Goal: Task Accomplishment & Management: Use online tool/utility

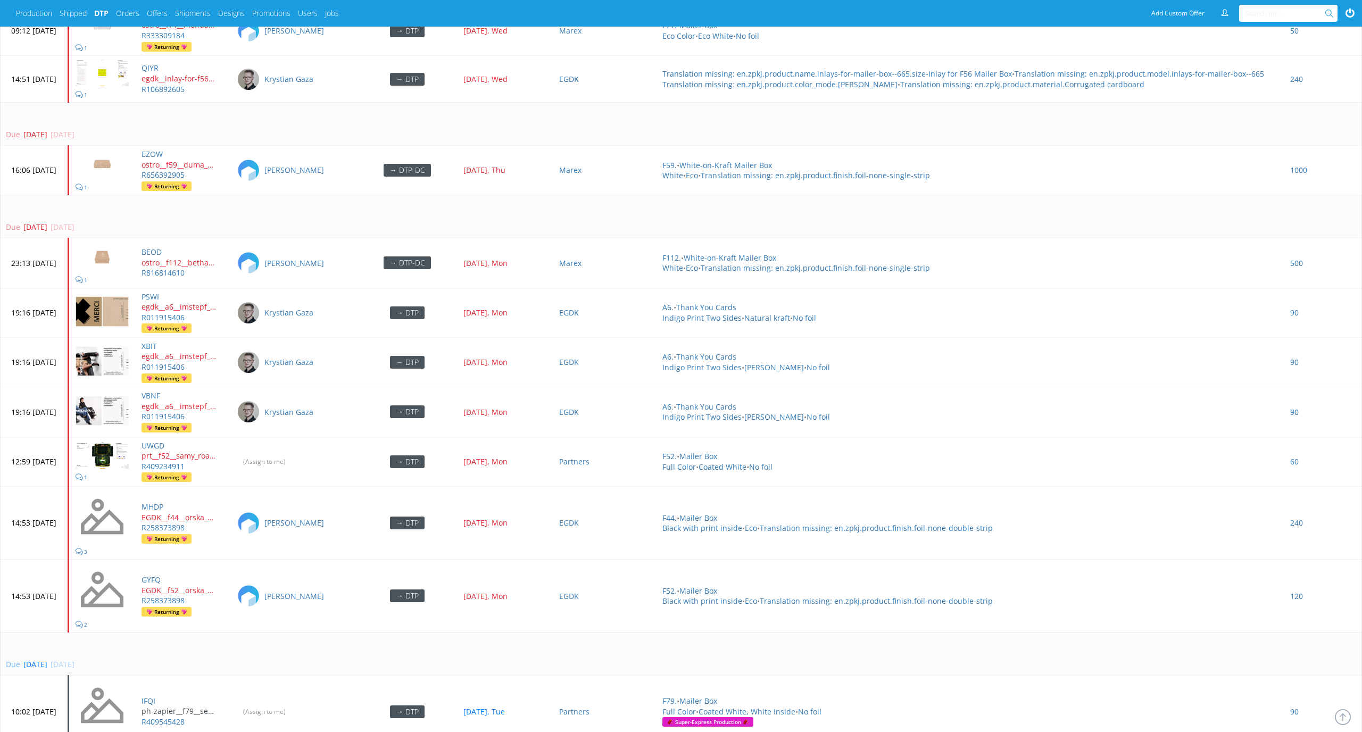
scroll to position [3109, 0]
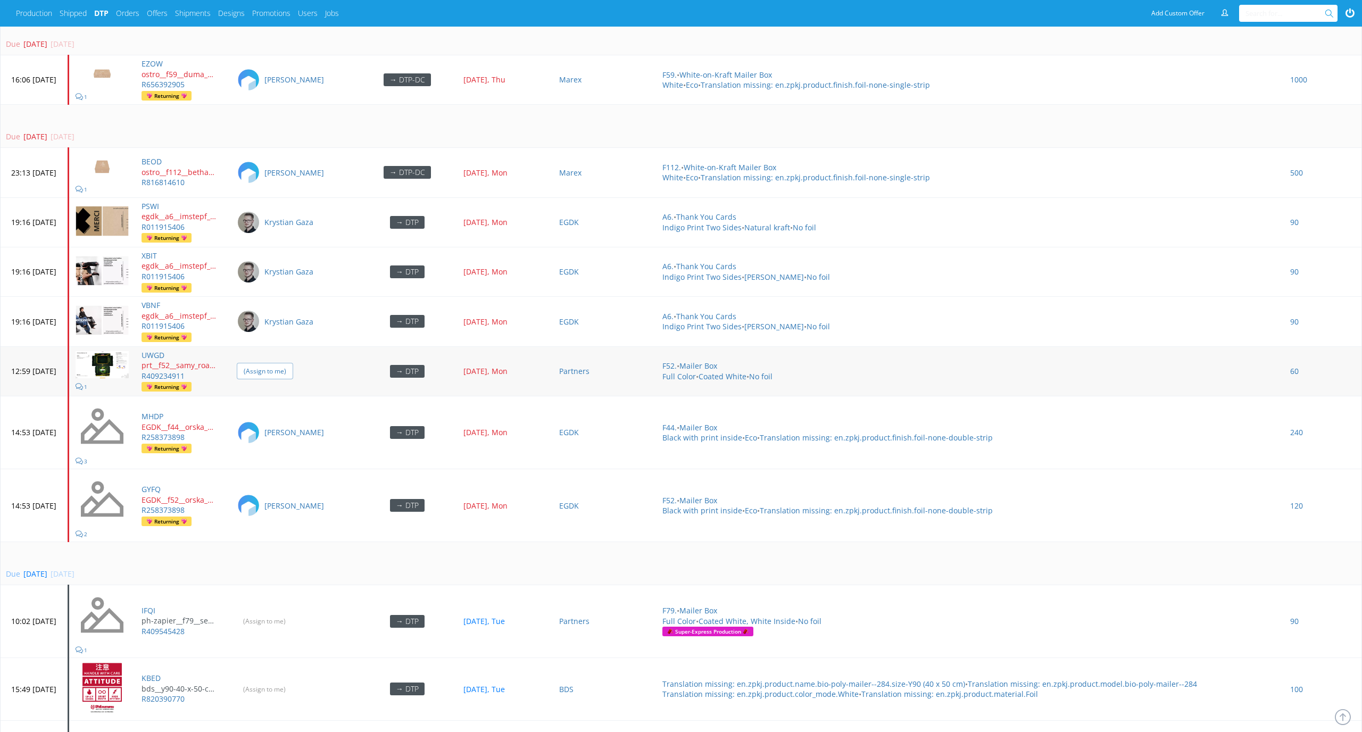
click at [293, 315] on input "(Assign to me)" at bounding box center [265, 371] width 56 height 16
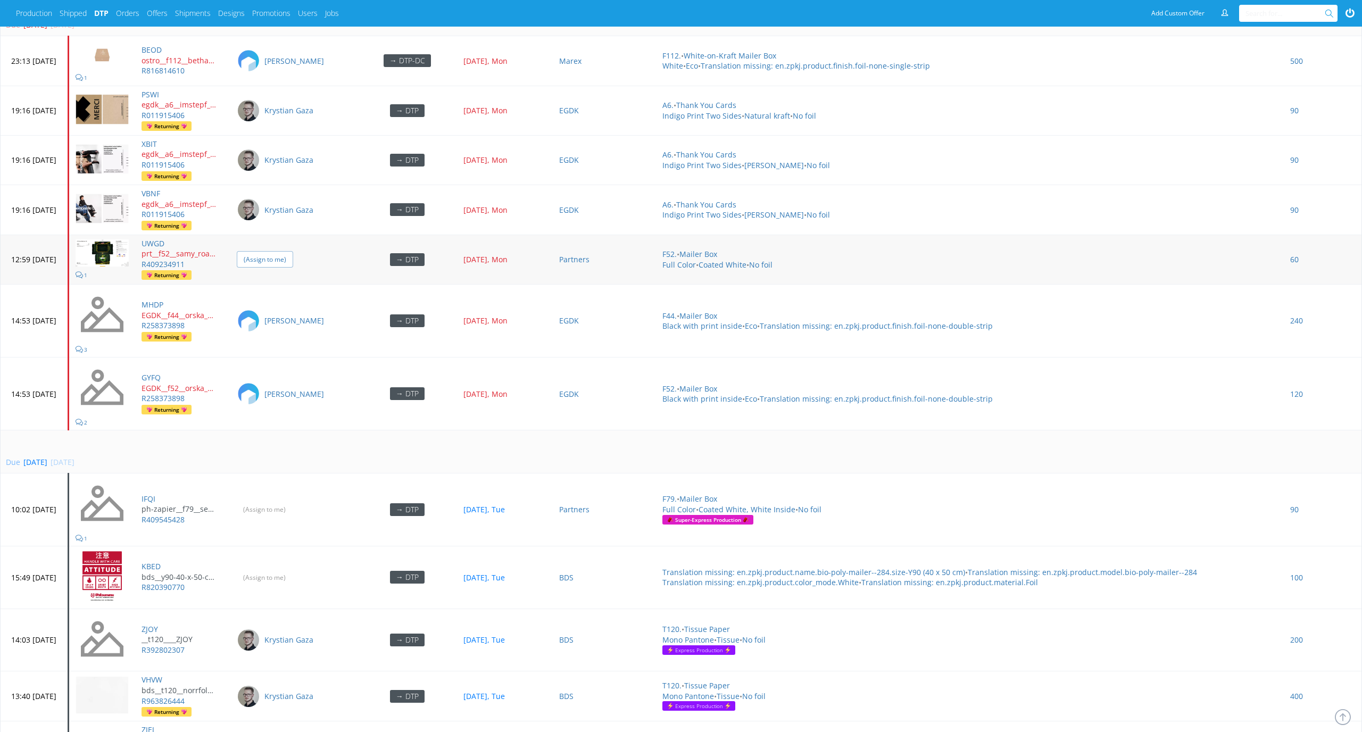
scroll to position [3406, 0]
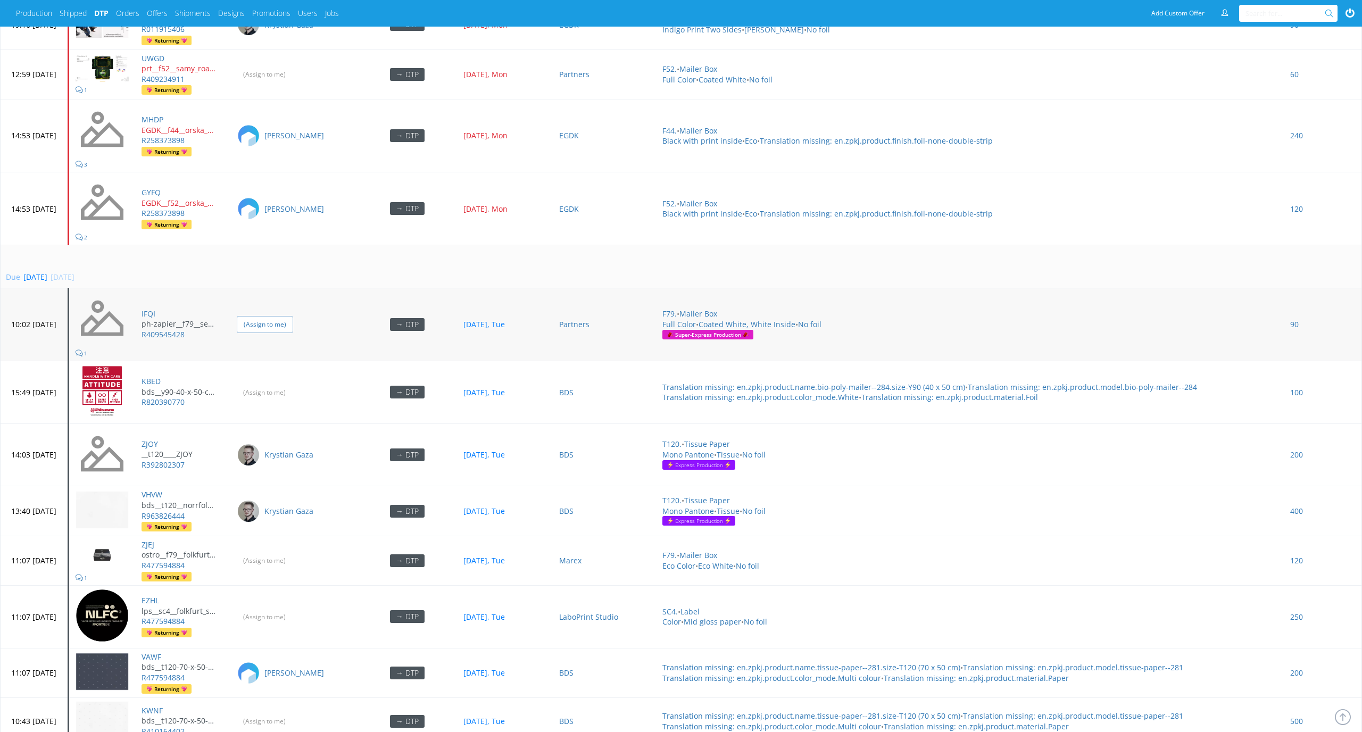
click at [293, 315] on input "(Assign to me)" at bounding box center [265, 324] width 56 height 16
click at [293, 315] on input "(Assign to me)" at bounding box center [265, 392] width 56 height 16
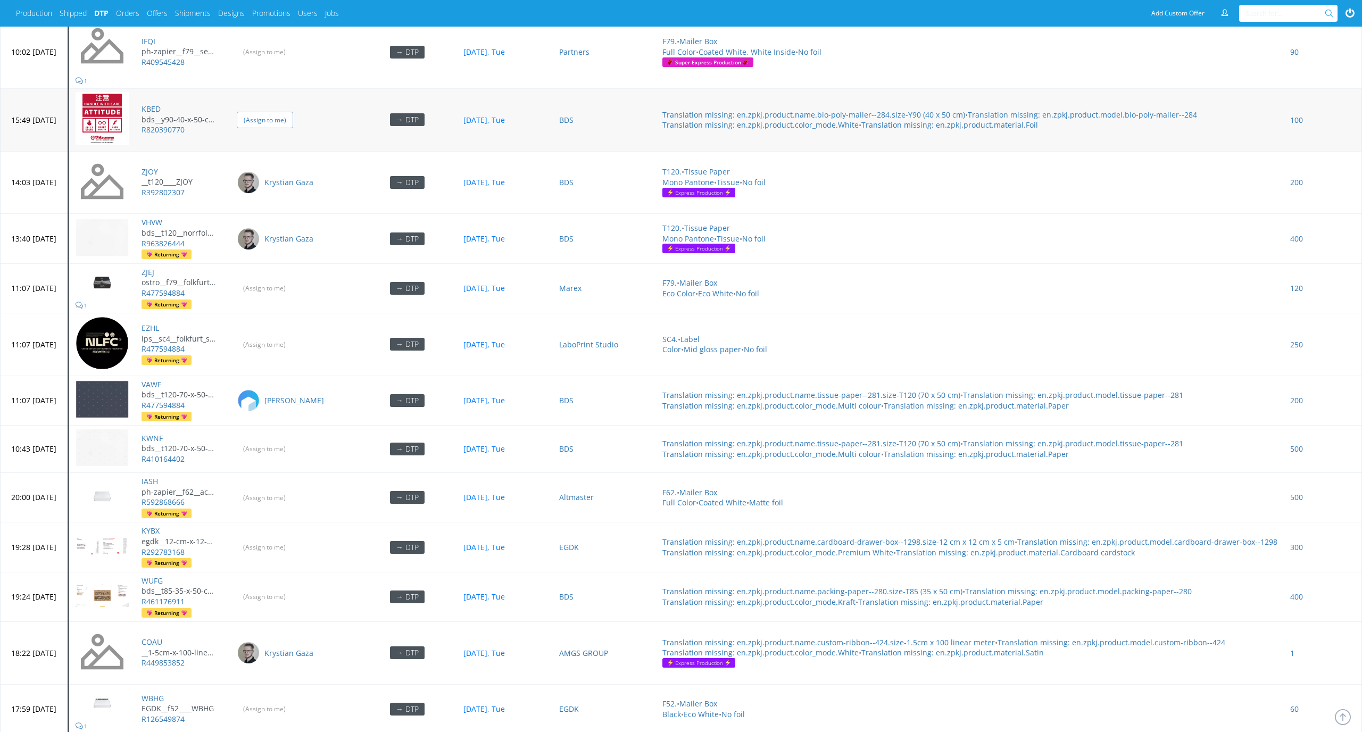
scroll to position [3778, 0]
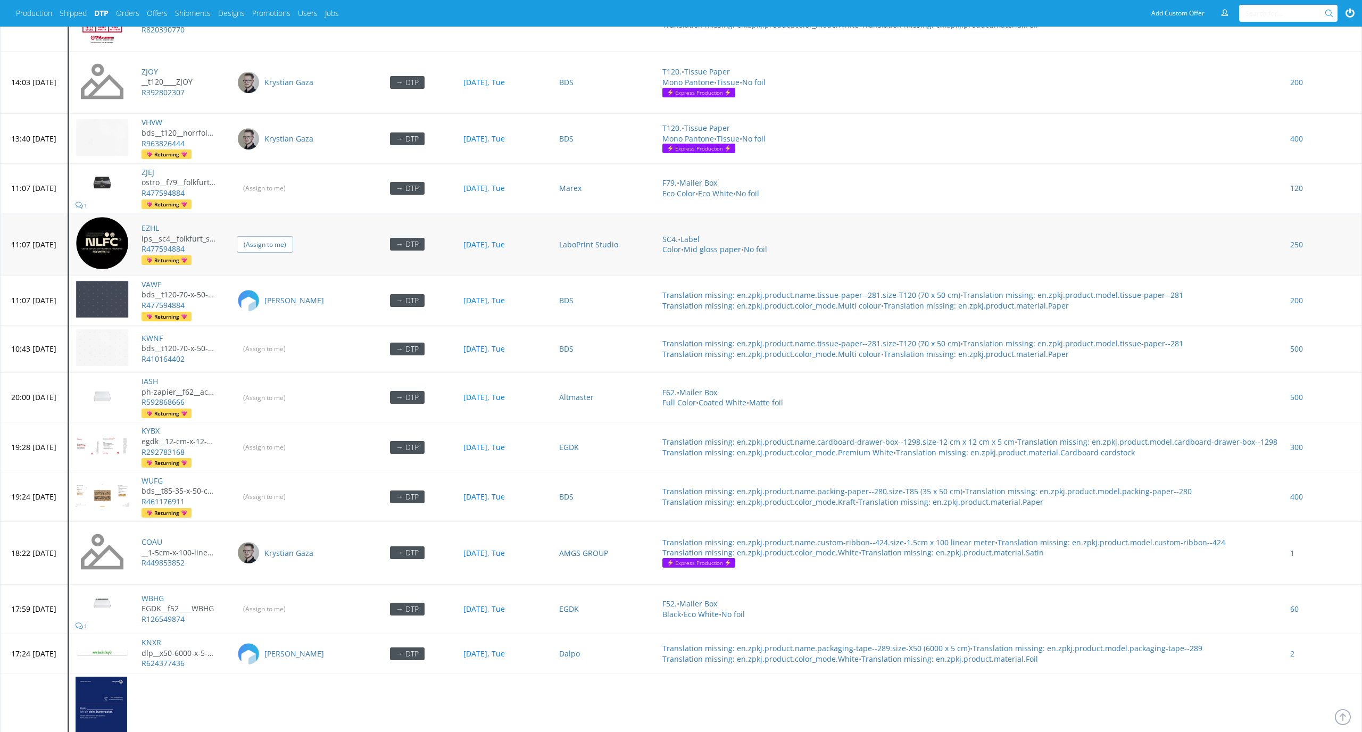
click at [293, 236] on input "(Assign to me)" at bounding box center [265, 244] width 56 height 16
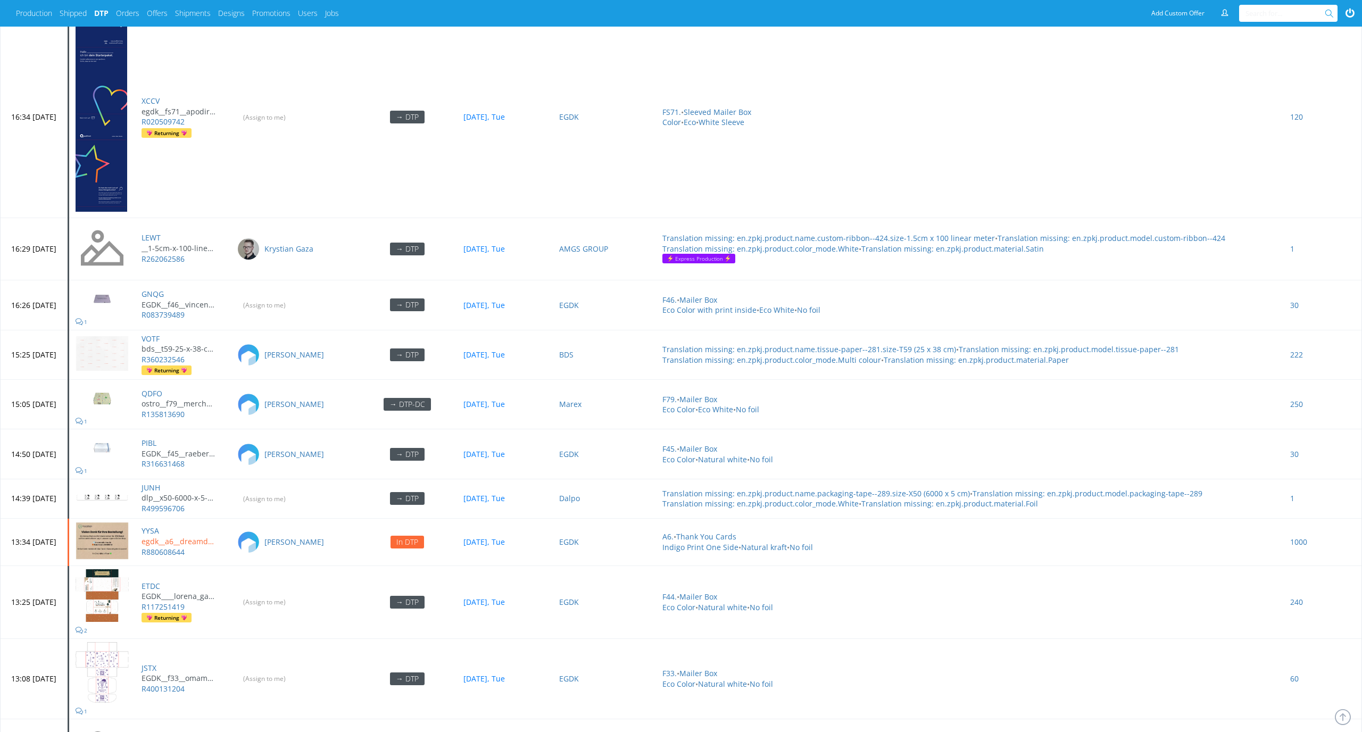
scroll to position [4578, 0]
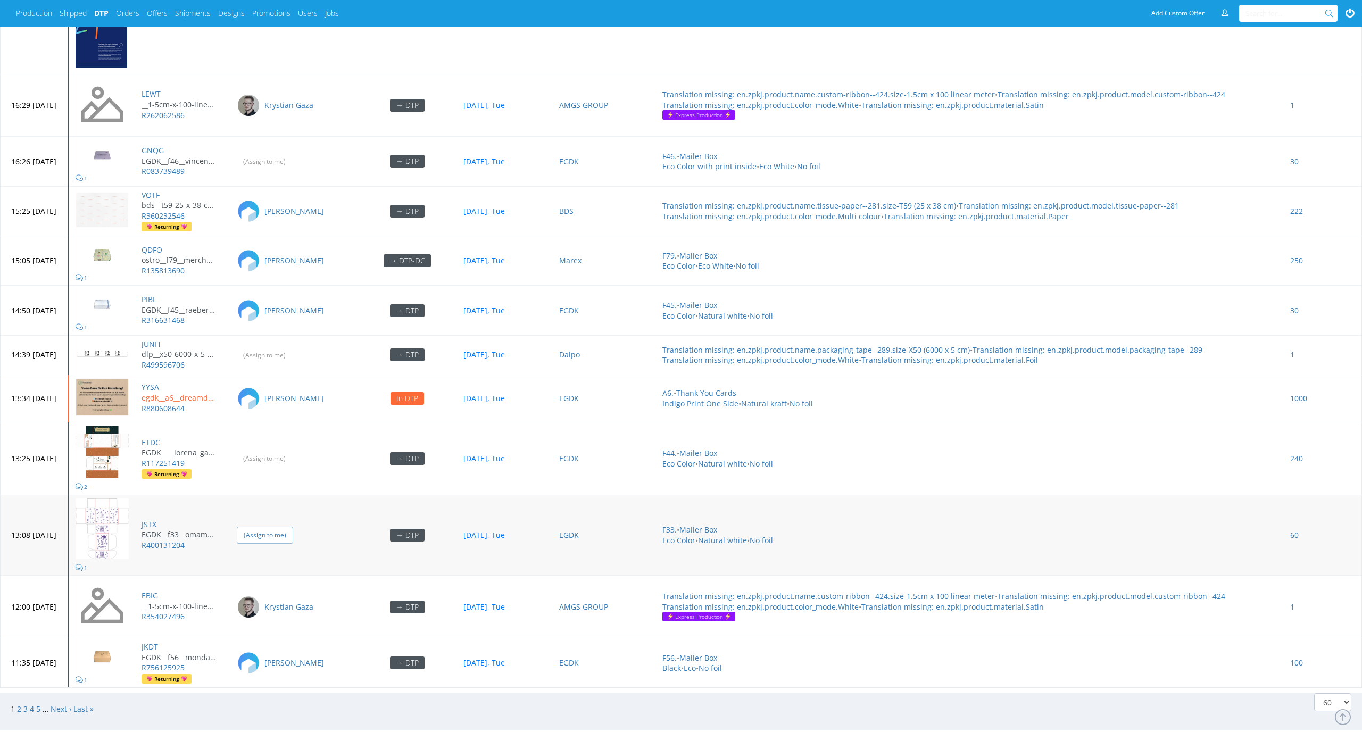
click at [293, 315] on input "(Assign to me)" at bounding box center [265, 535] width 56 height 16
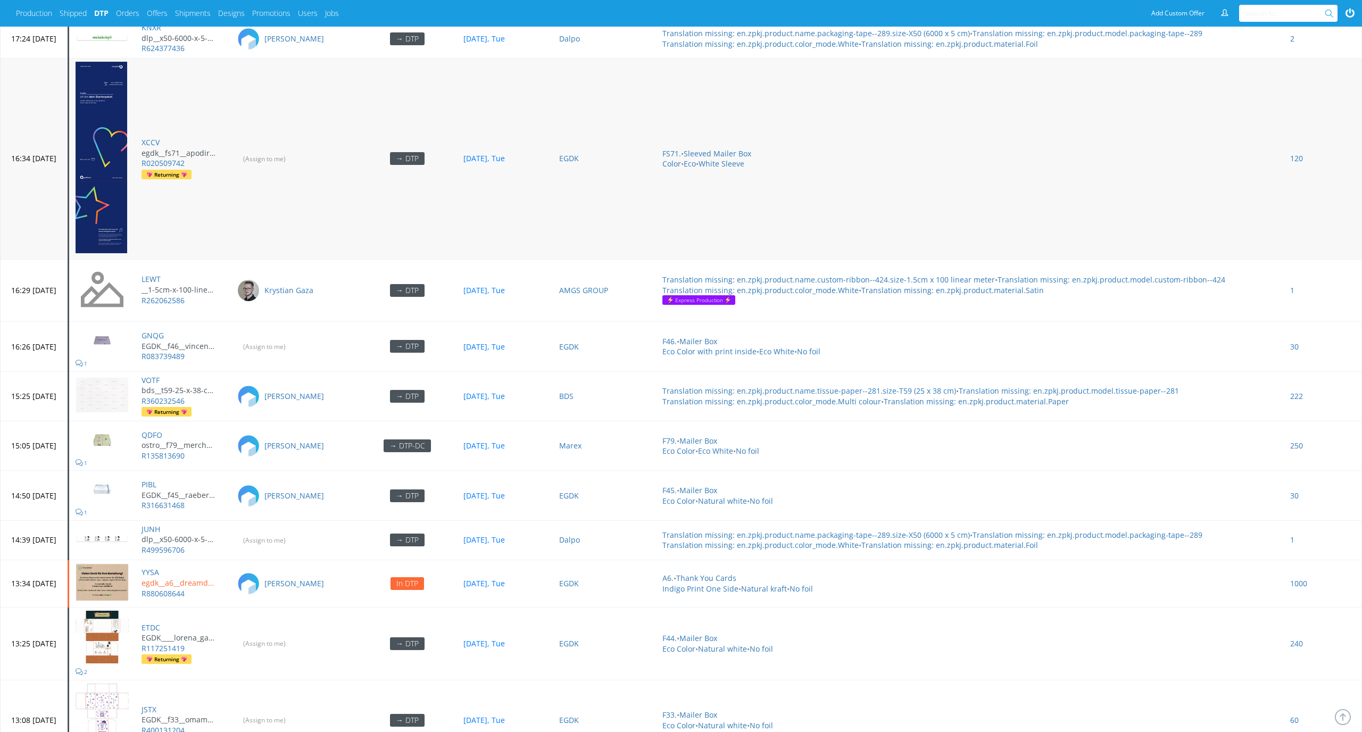
scroll to position [4205, 0]
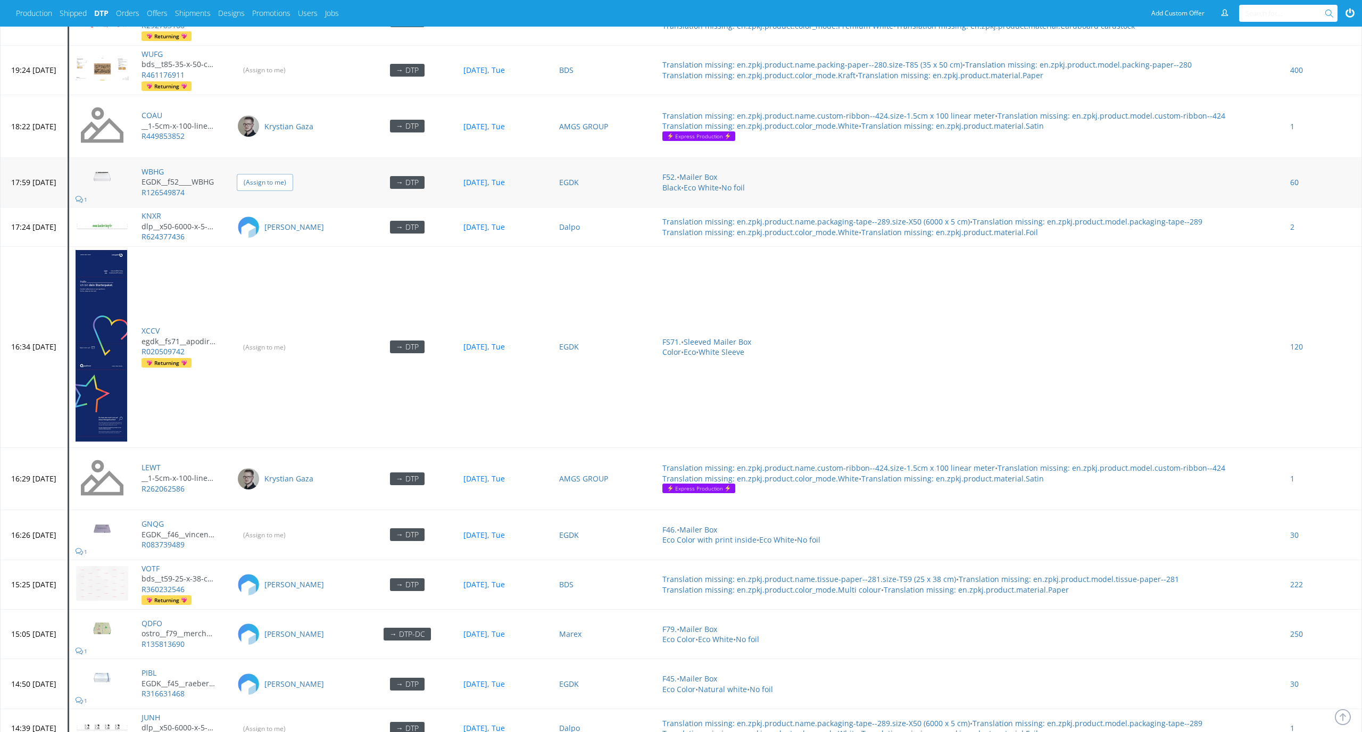
click at [278, 174] on input "(Assign to me)" at bounding box center [265, 182] width 56 height 16
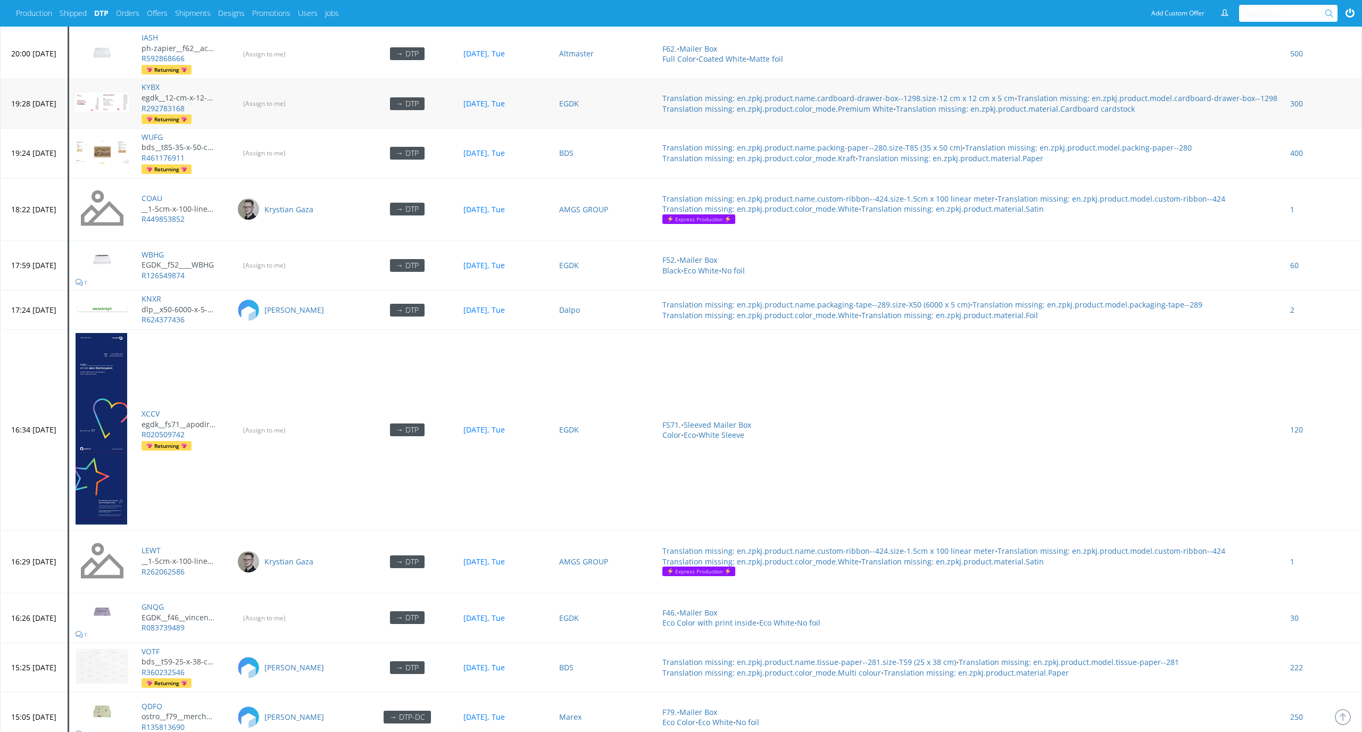
scroll to position [3997, 0]
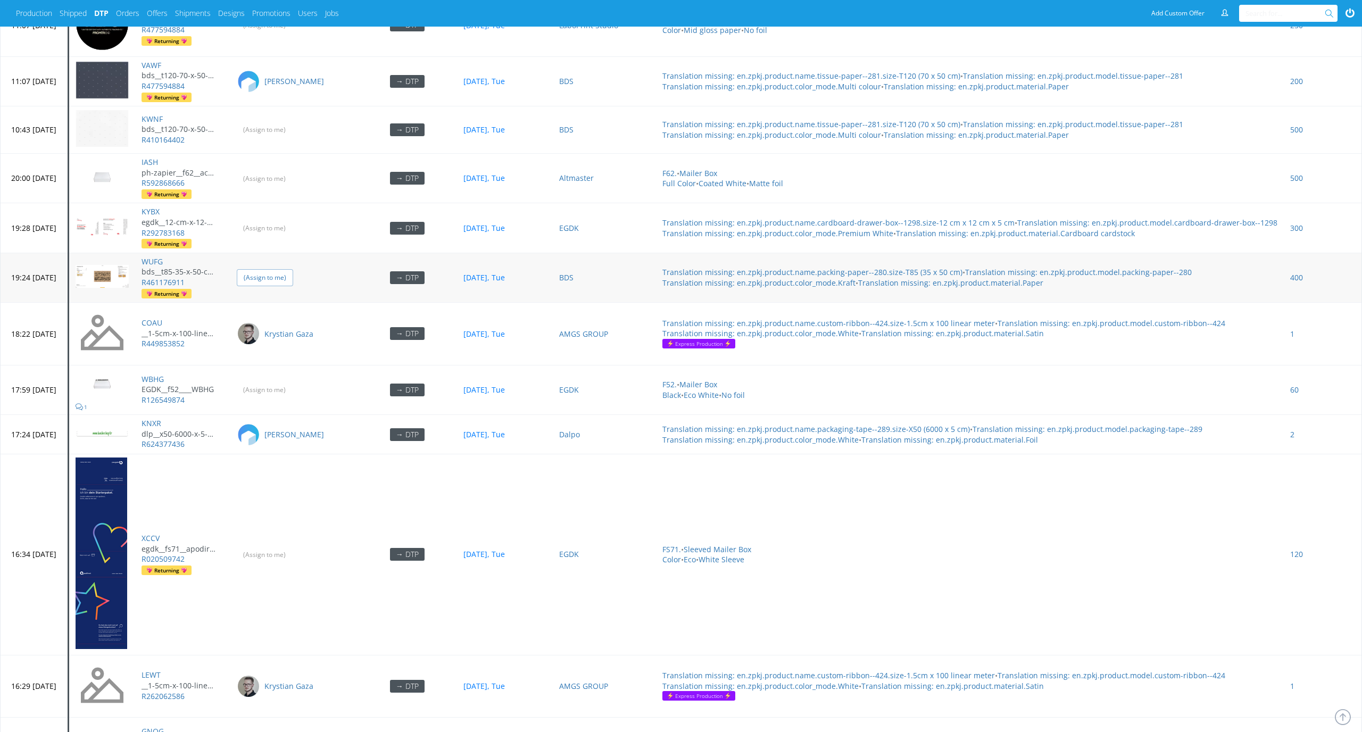
click at [293, 269] on input "(Assign to me)" at bounding box center [265, 277] width 56 height 16
click at [293, 220] on input "(Assign to me)" at bounding box center [265, 228] width 56 height 16
click at [293, 170] on input "(Assign to me)" at bounding box center [265, 178] width 56 height 16
click at [293, 121] on input "(Assign to me)" at bounding box center [265, 129] width 56 height 16
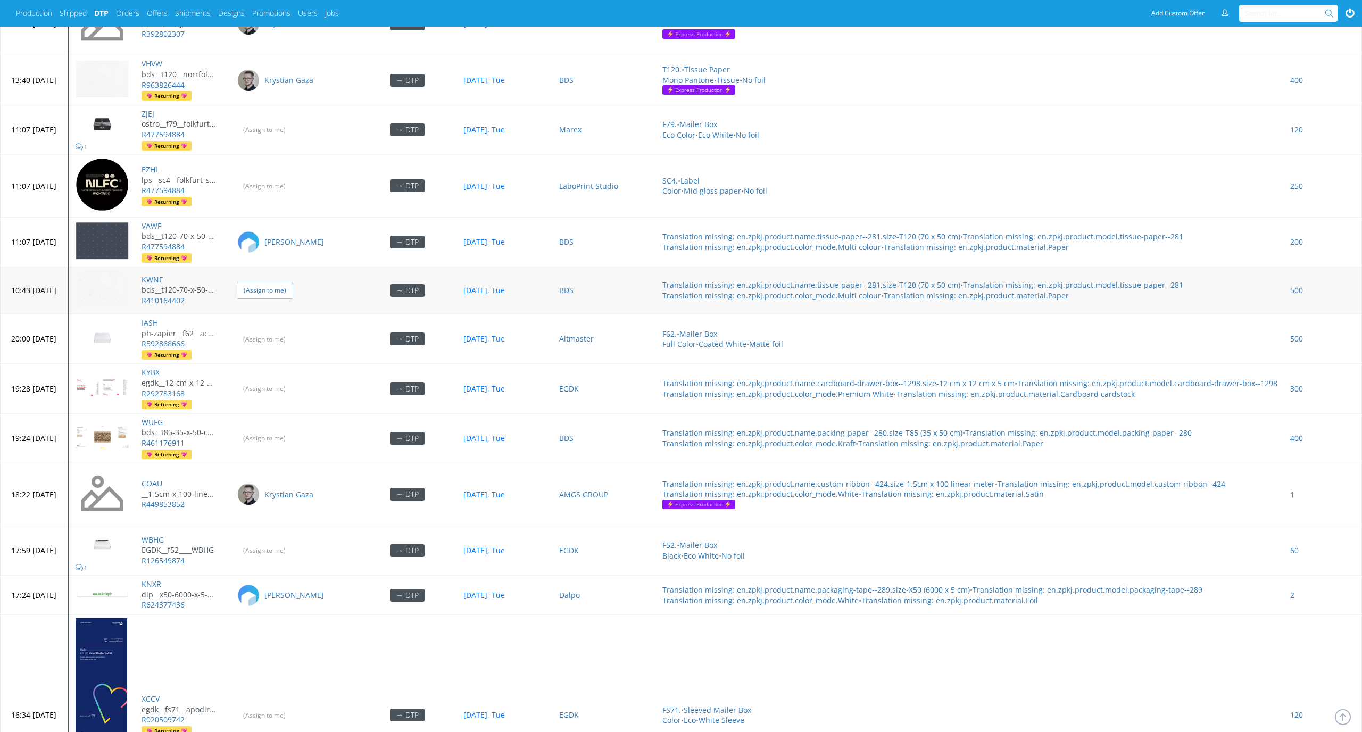
scroll to position [3811, 0]
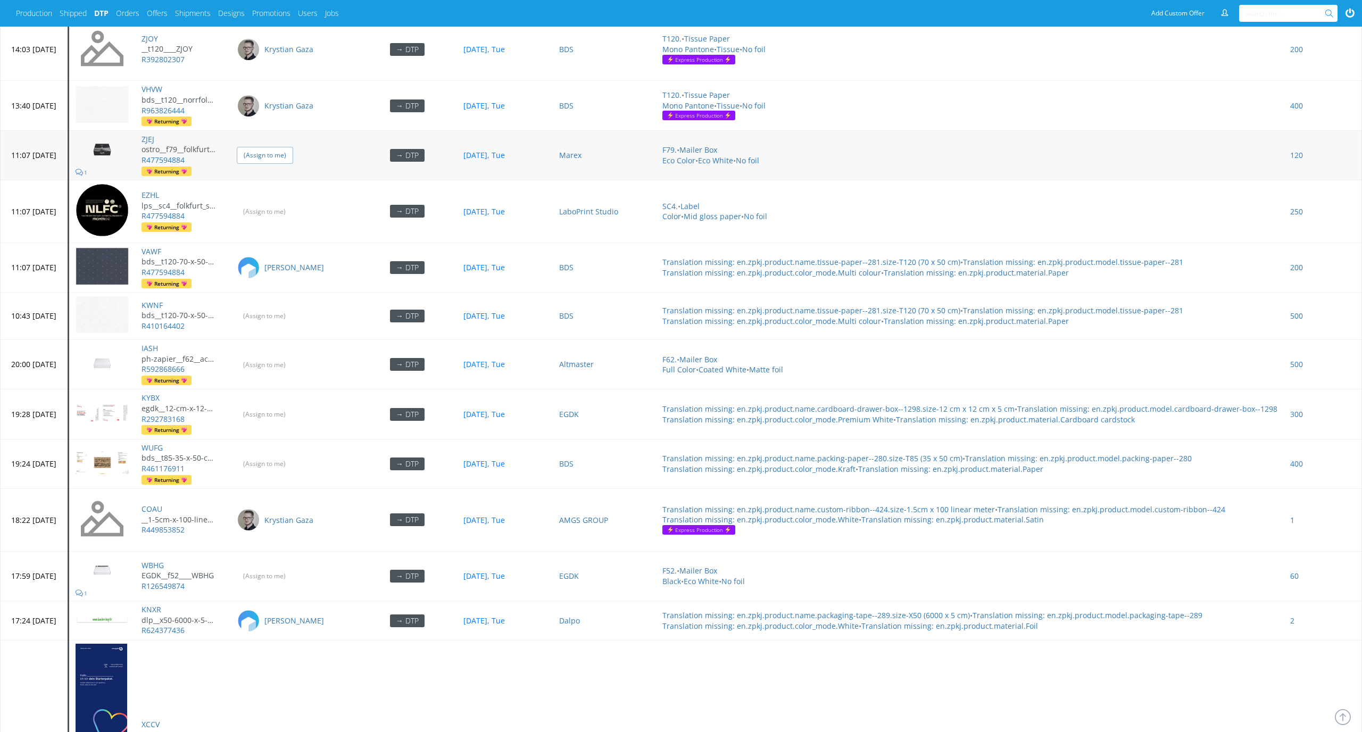
click at [293, 147] on input "(Assign to me)" at bounding box center [265, 155] width 56 height 16
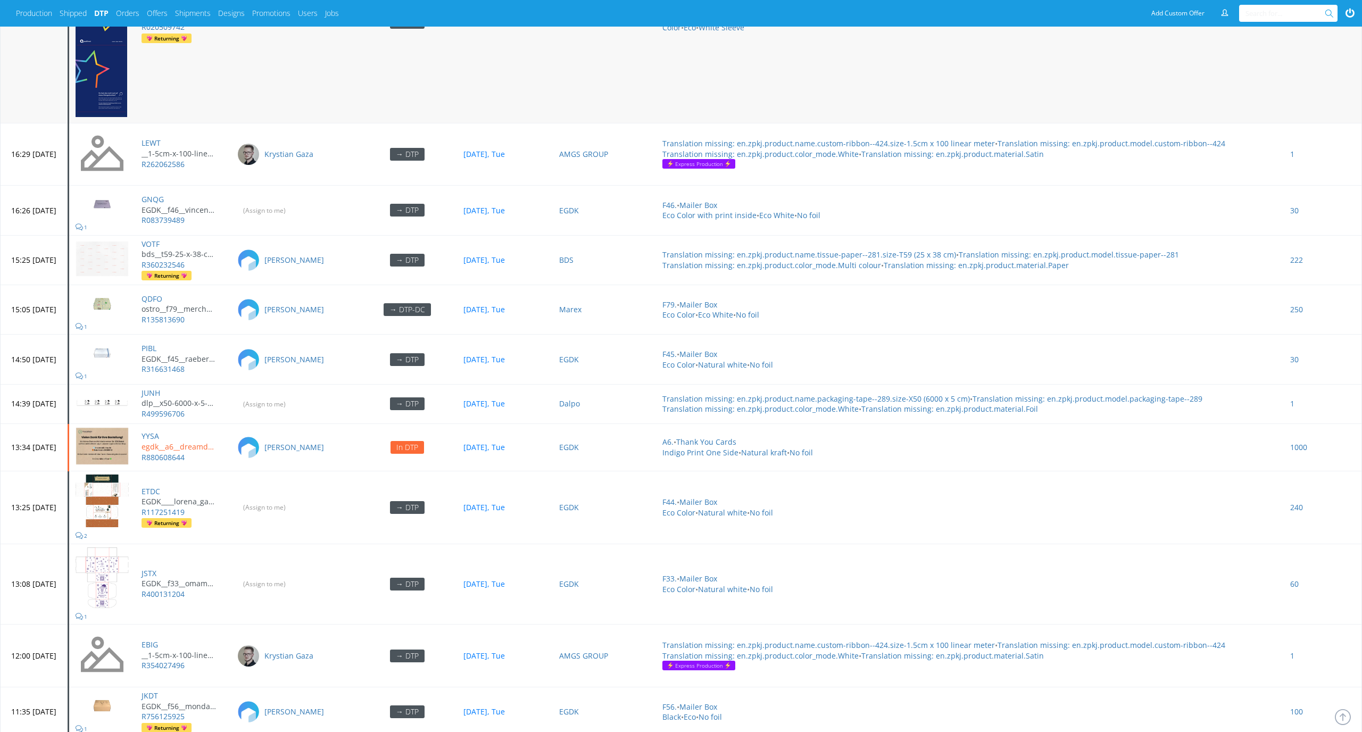
scroll to position [4466, 0]
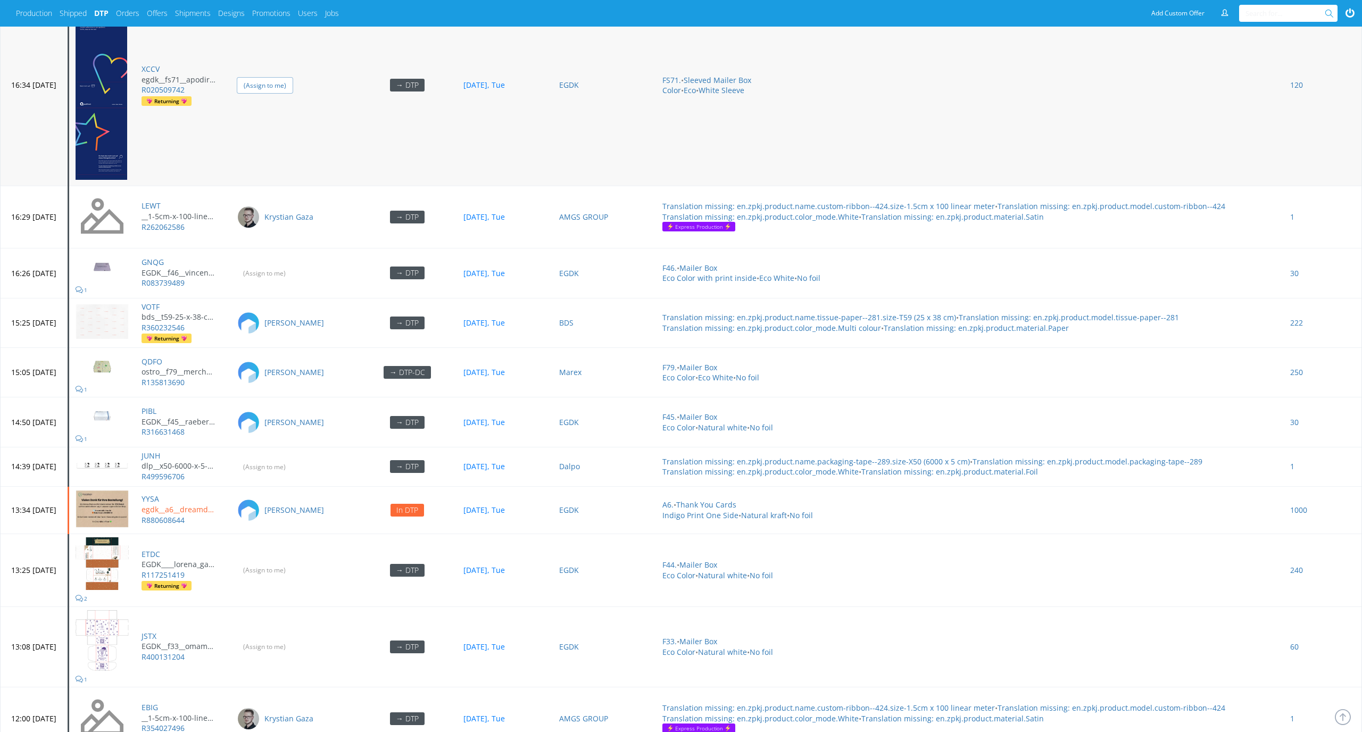
click at [293, 77] on input "(Assign to me)" at bounding box center [265, 85] width 56 height 16
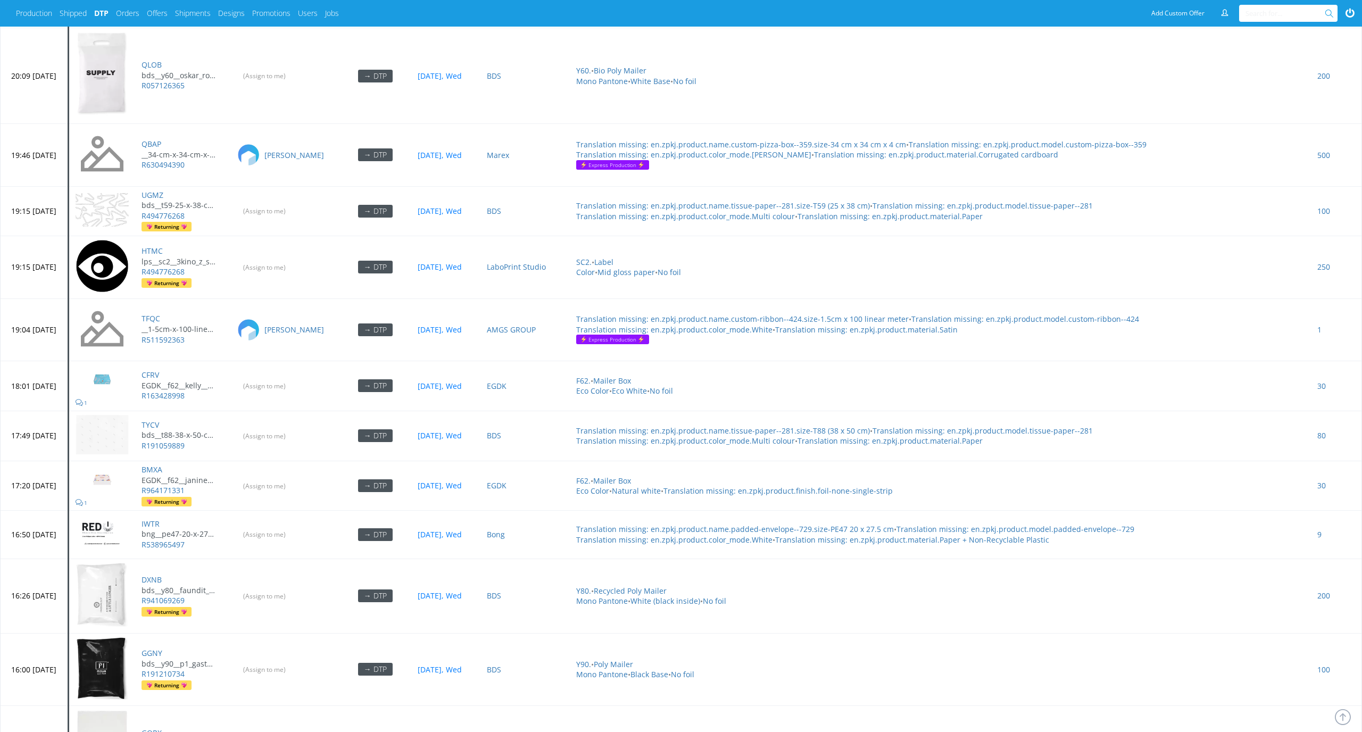
scroll to position [2415, 0]
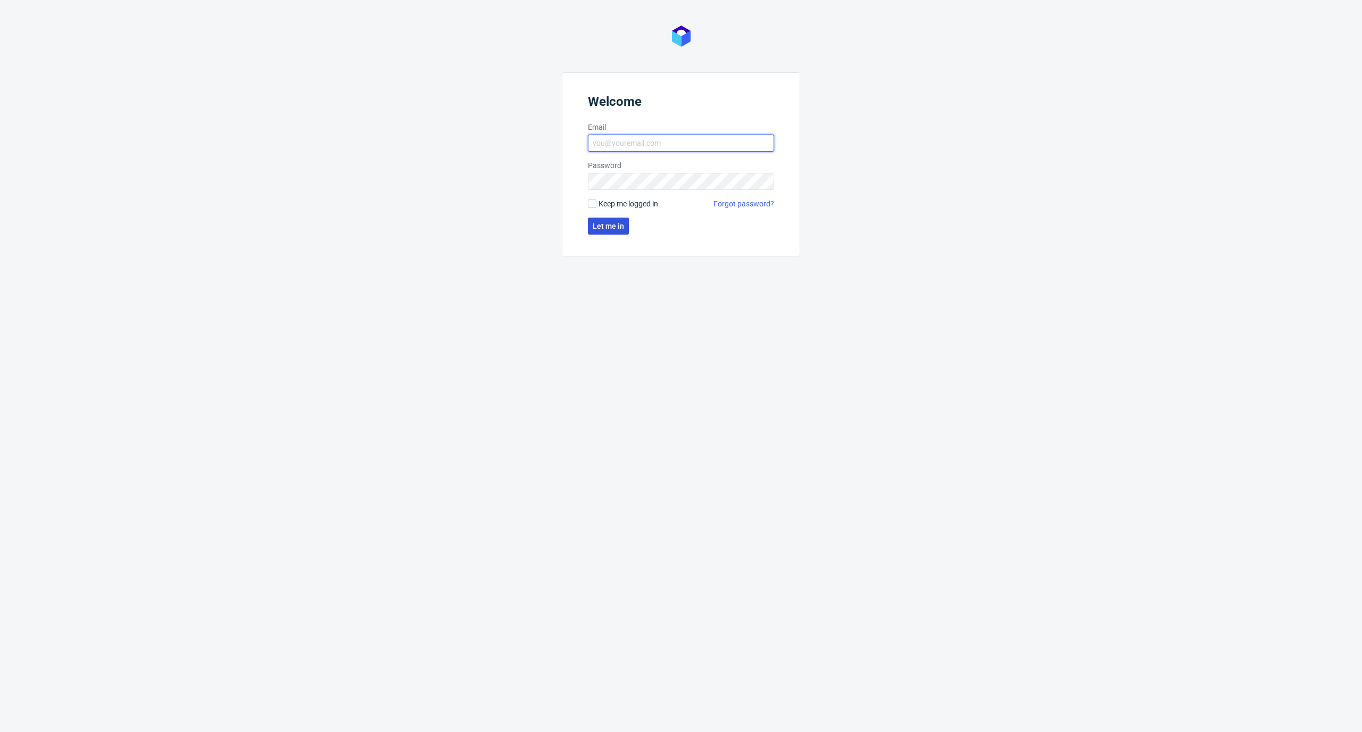
type input "[PERSON_NAME][EMAIL_ADDRESS][PERSON_NAME][DOMAIN_NAME]"
click at [622, 227] on span "Let me in" at bounding box center [608, 225] width 31 height 7
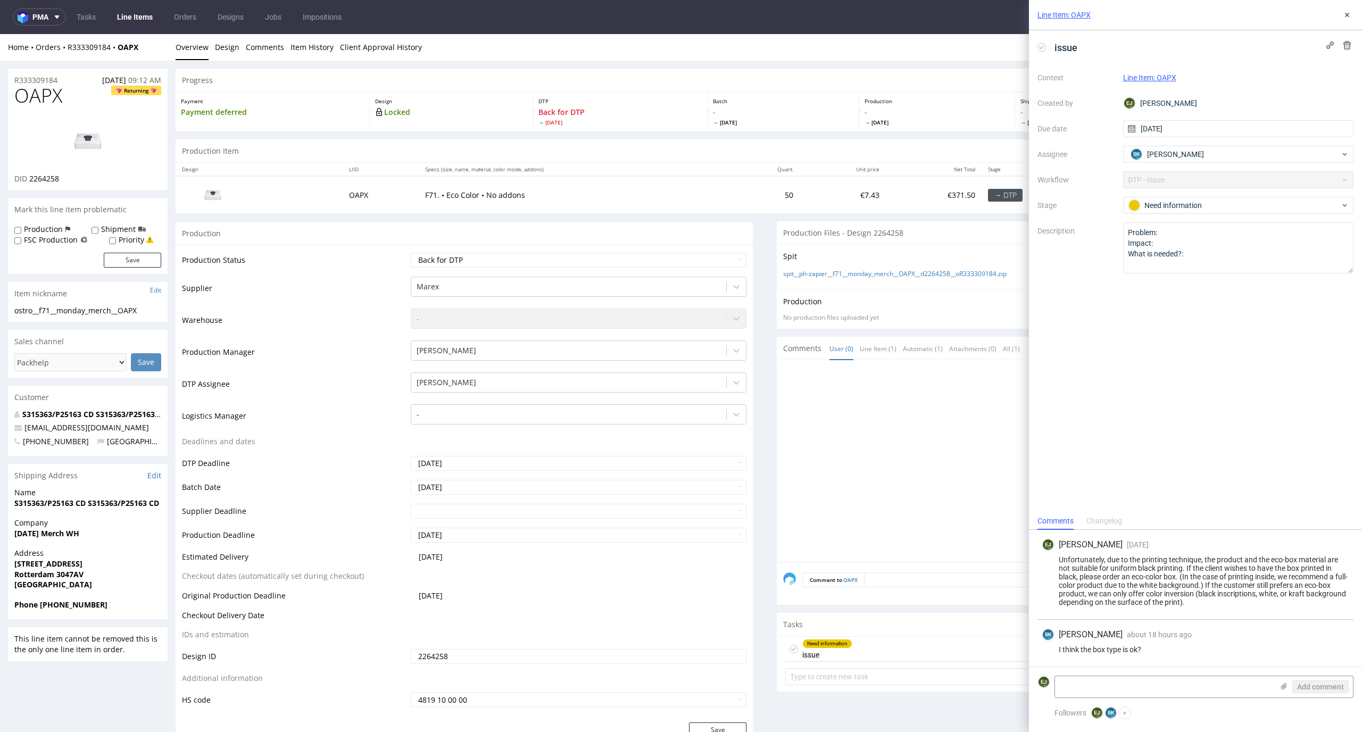
click at [884, 421] on div at bounding box center [1068, 465] width 571 height 196
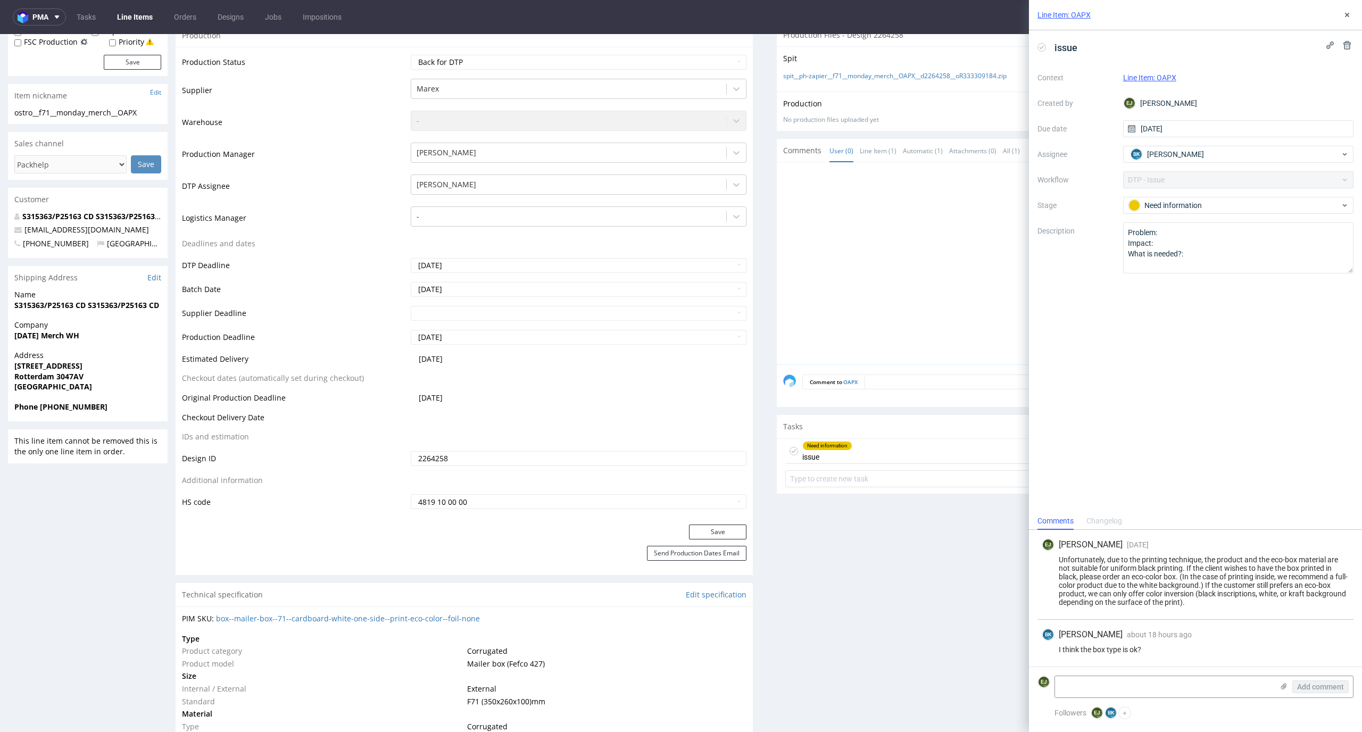
scroll to position [344, 0]
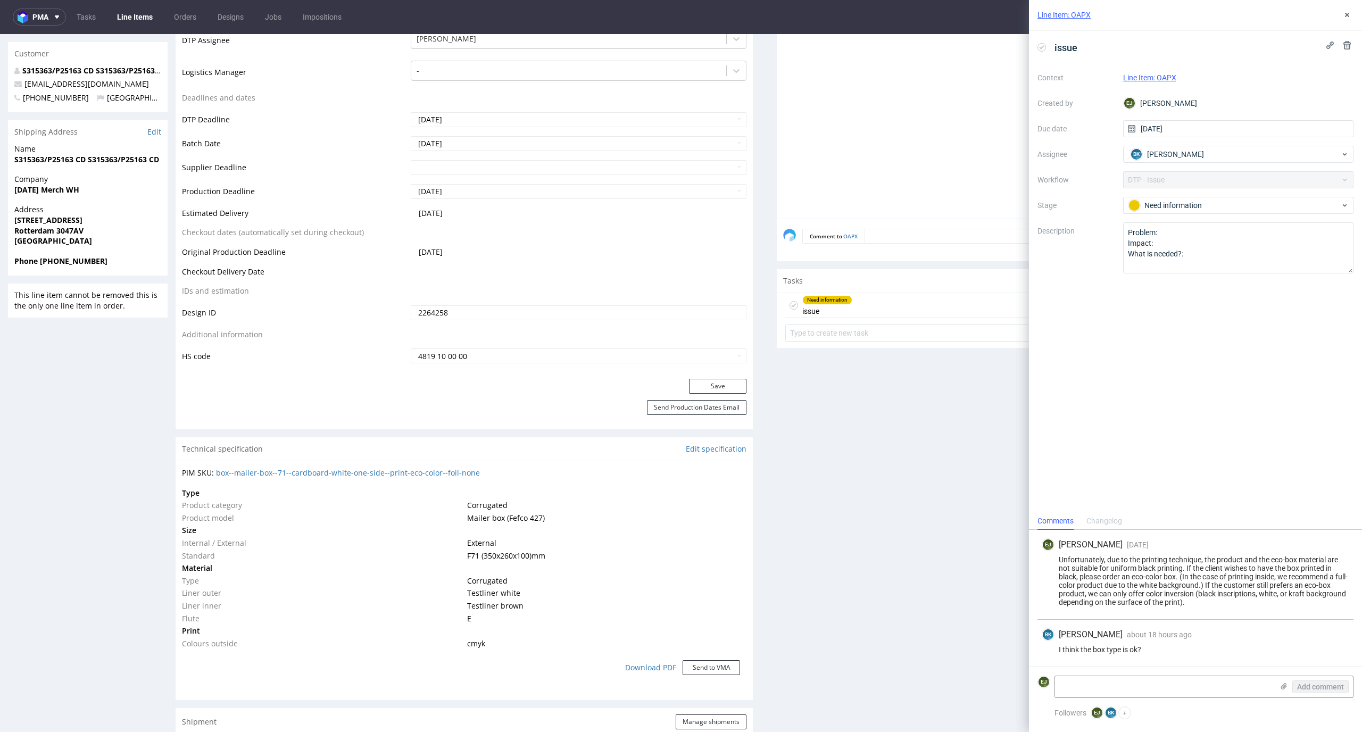
click at [1354, 9] on div "Line Item: OAPX" at bounding box center [1195, 15] width 333 height 30
click at [1351, 9] on button at bounding box center [1347, 15] width 13 height 13
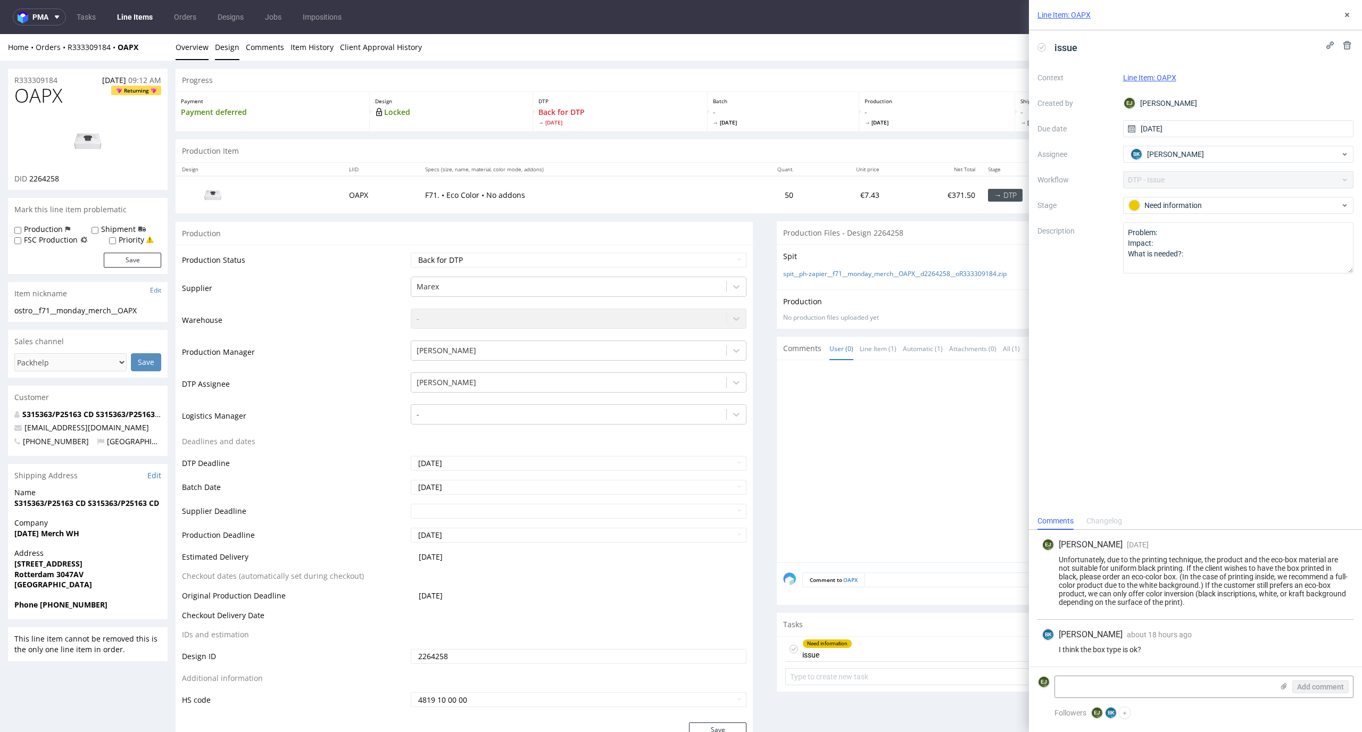
click at [221, 46] on link "Design" at bounding box center [227, 47] width 24 height 26
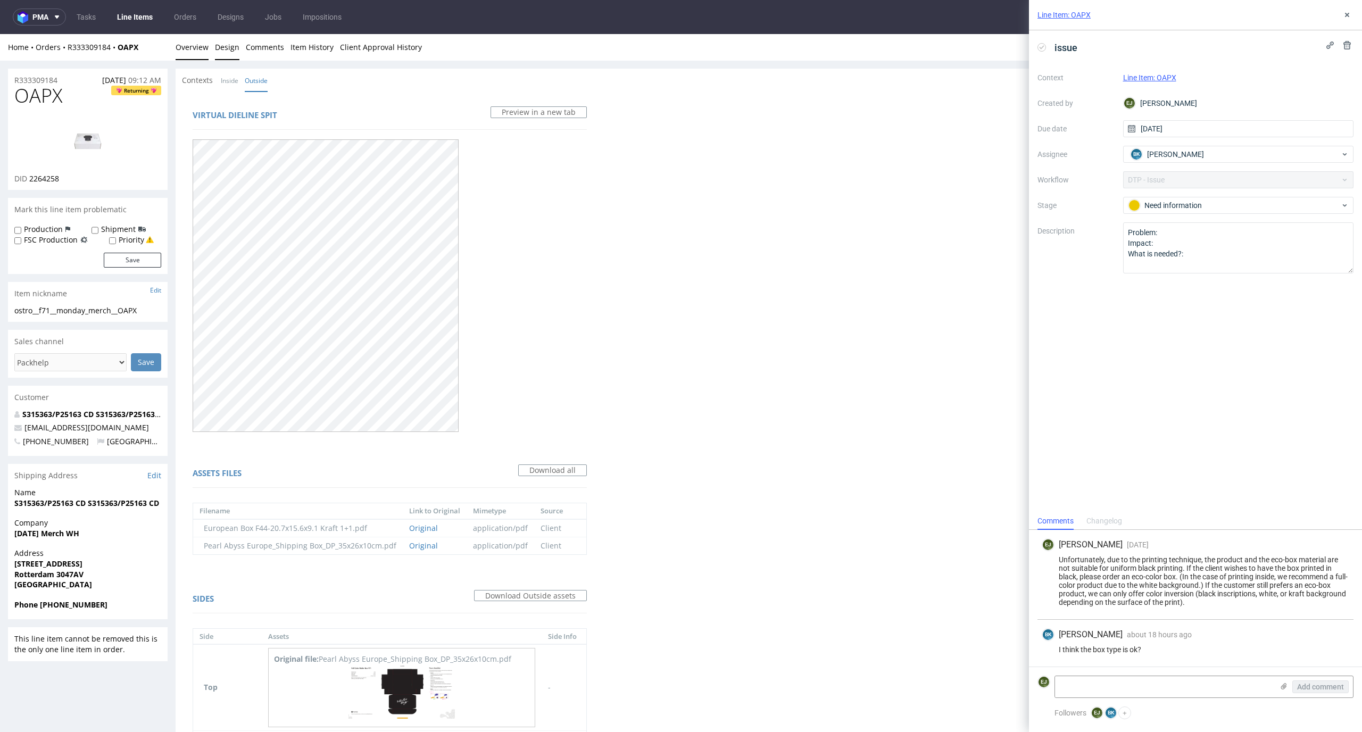
click at [196, 50] on link "Overview" at bounding box center [192, 47] width 33 height 26
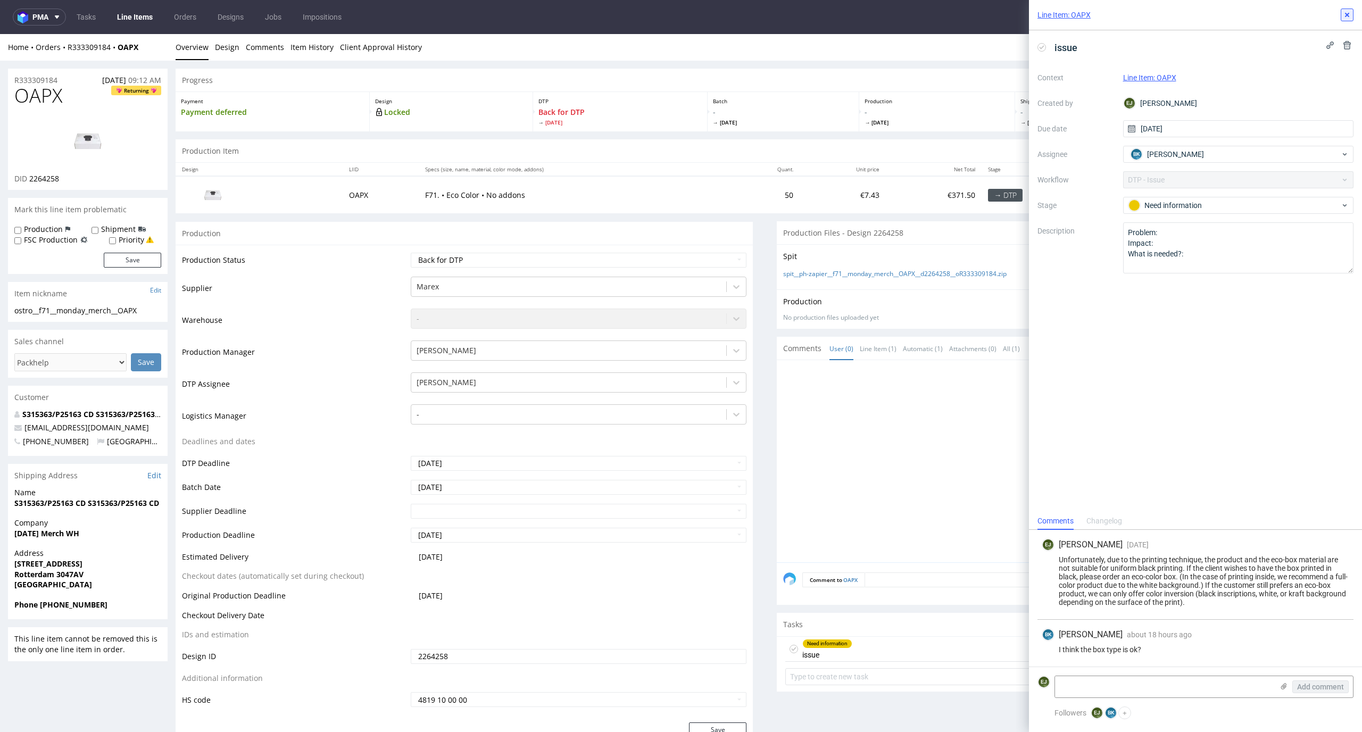
click at [1348, 11] on icon at bounding box center [1347, 15] width 9 height 9
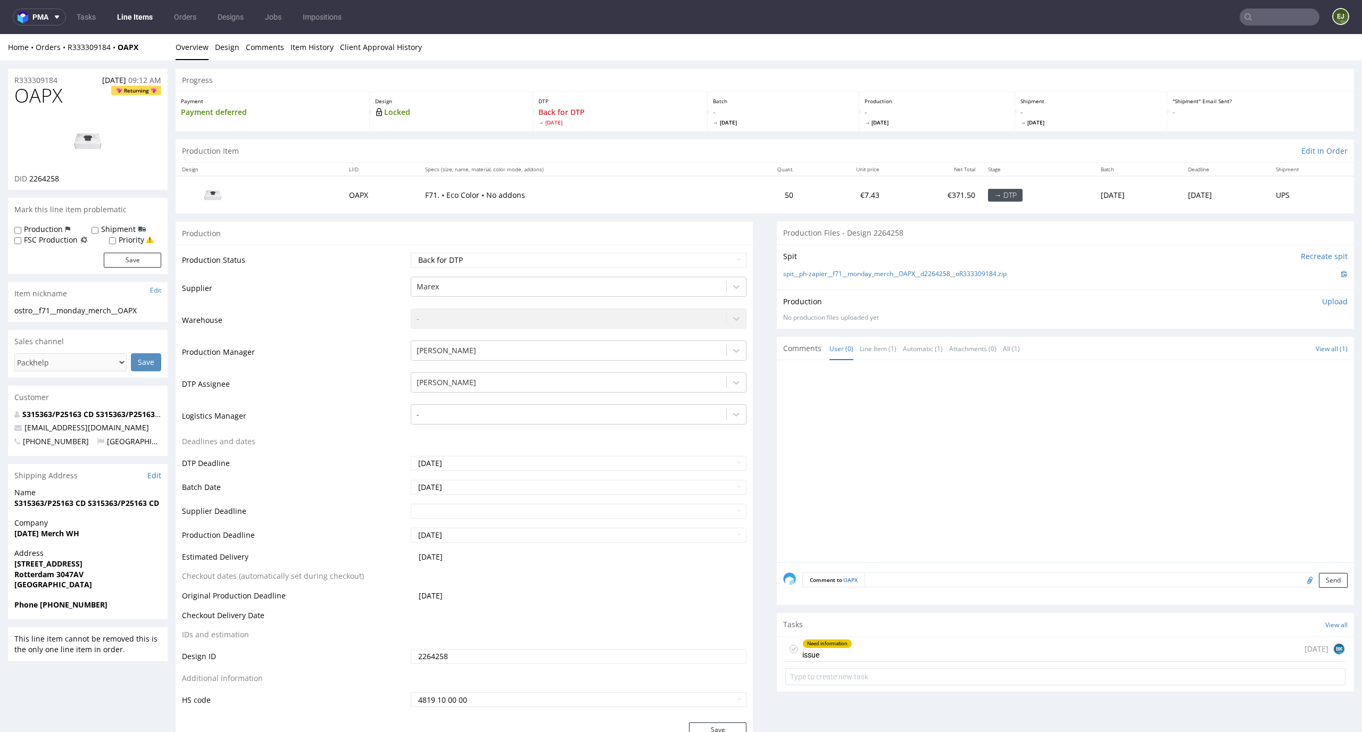
click at [789, 646] on icon at bounding box center [793, 649] width 9 height 9
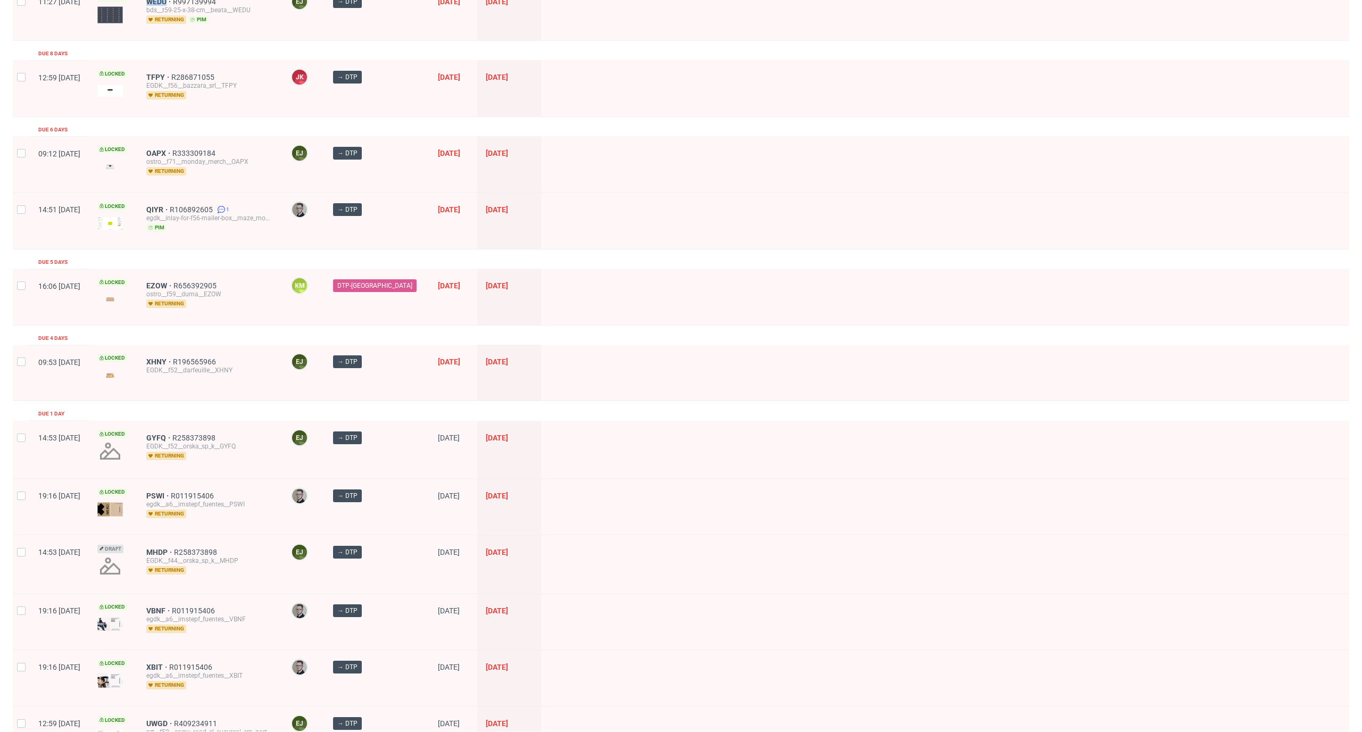
scroll to position [422, 0]
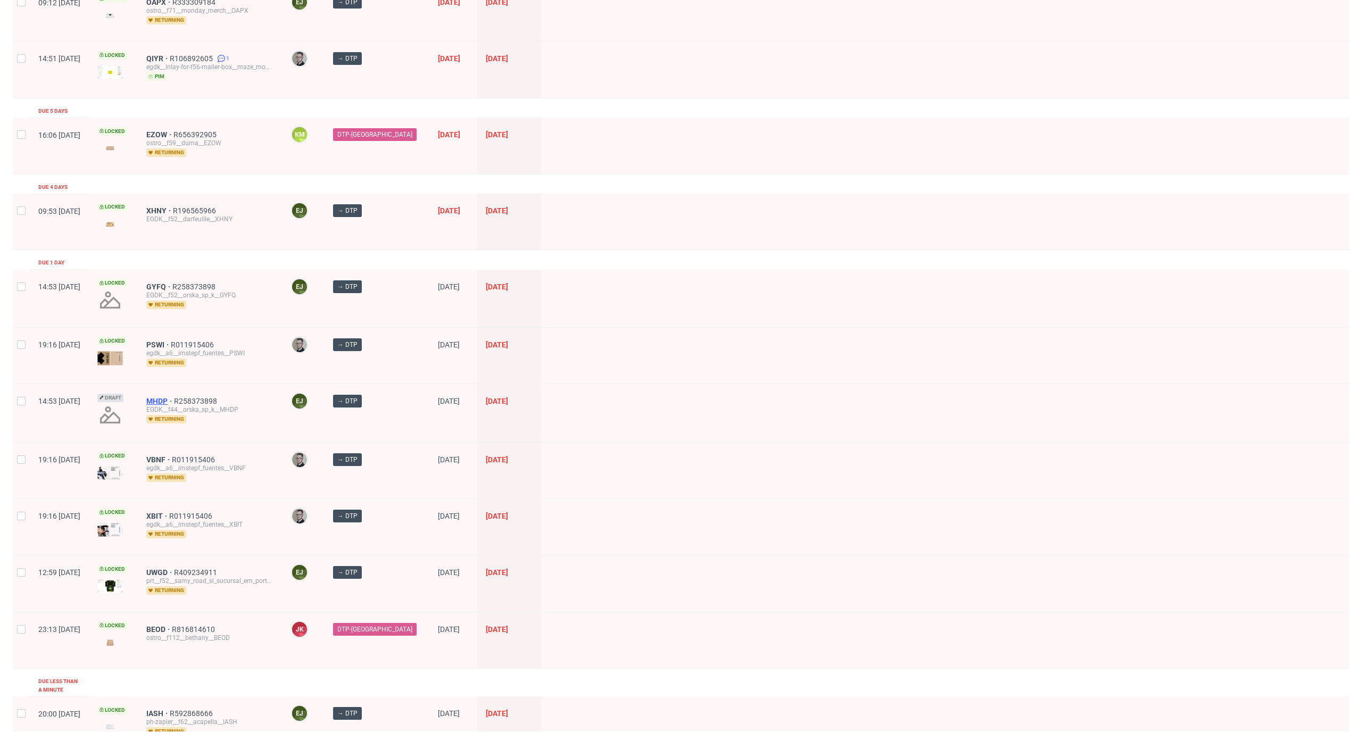
click at [174, 403] on span "MHDP" at bounding box center [160, 401] width 28 height 9
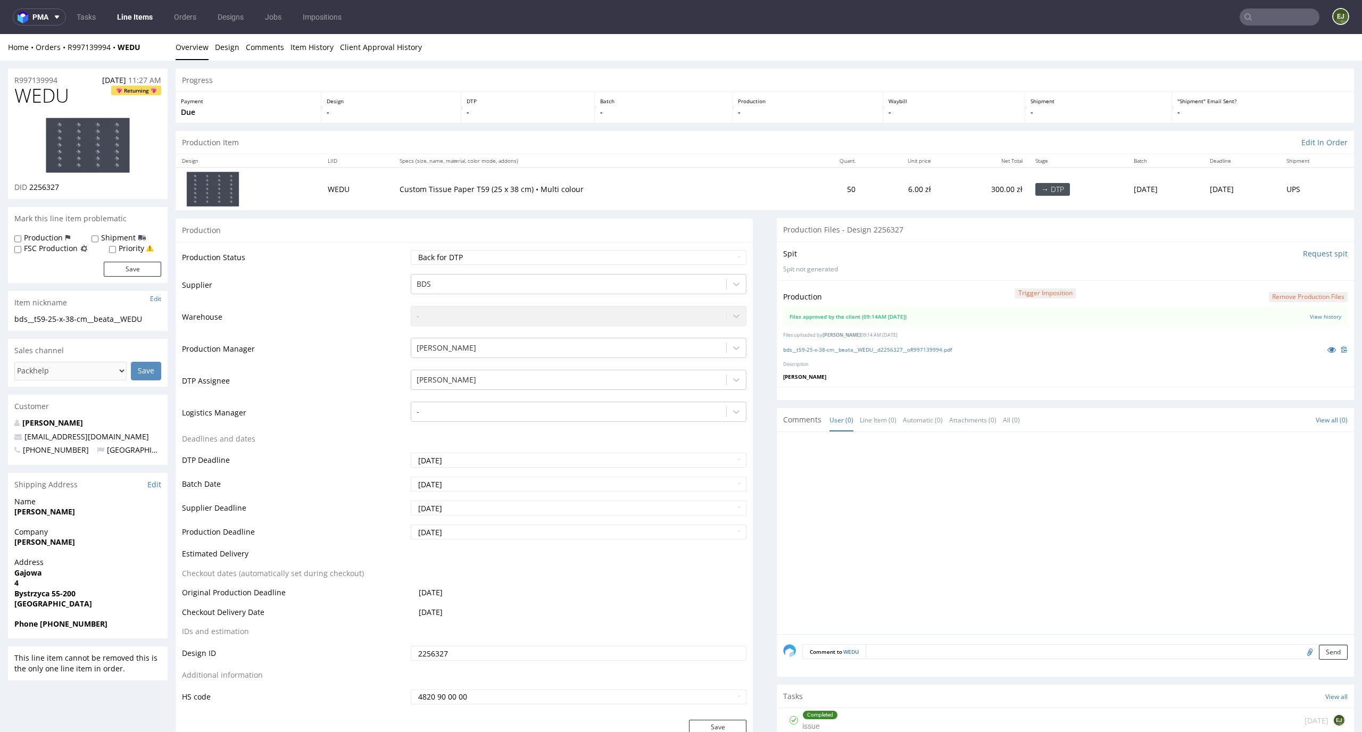
scroll to position [157, 0]
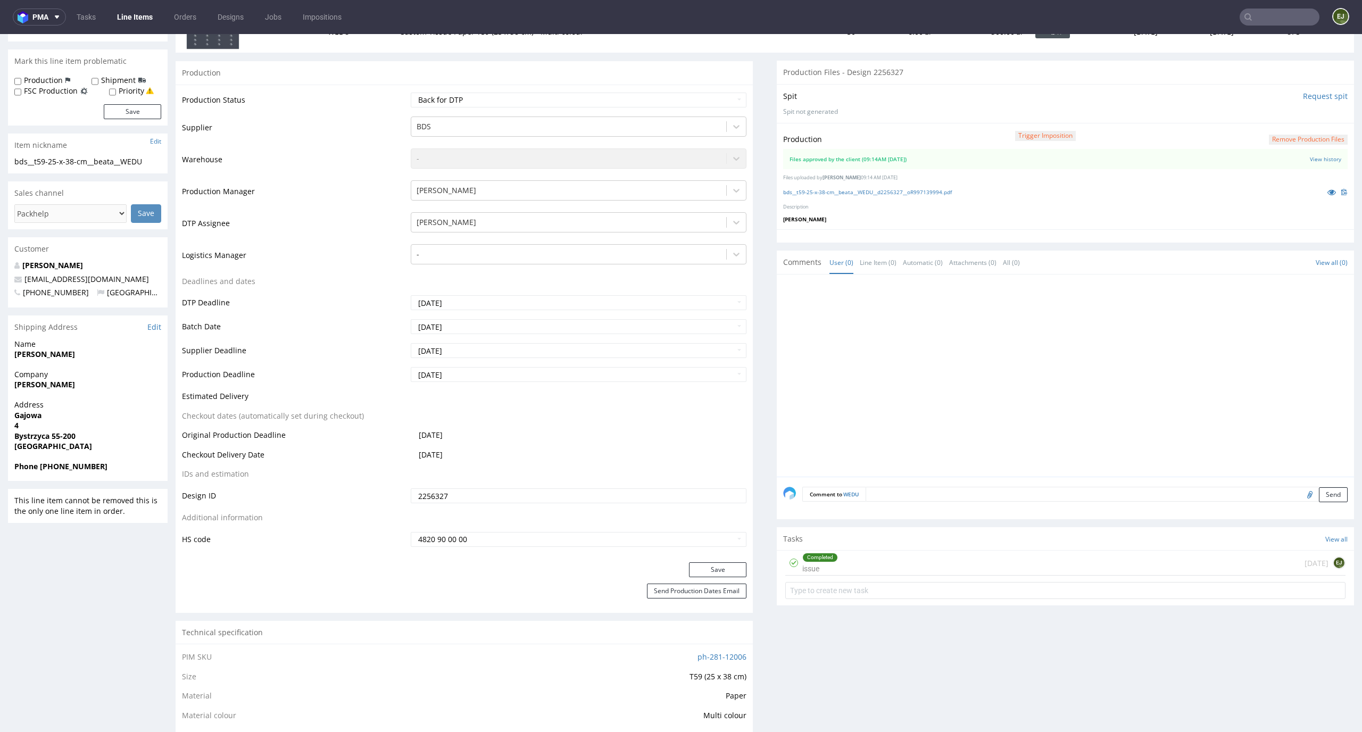
click at [859, 567] on div "Completed issue [DATE] EJ" at bounding box center [1065, 563] width 560 height 25
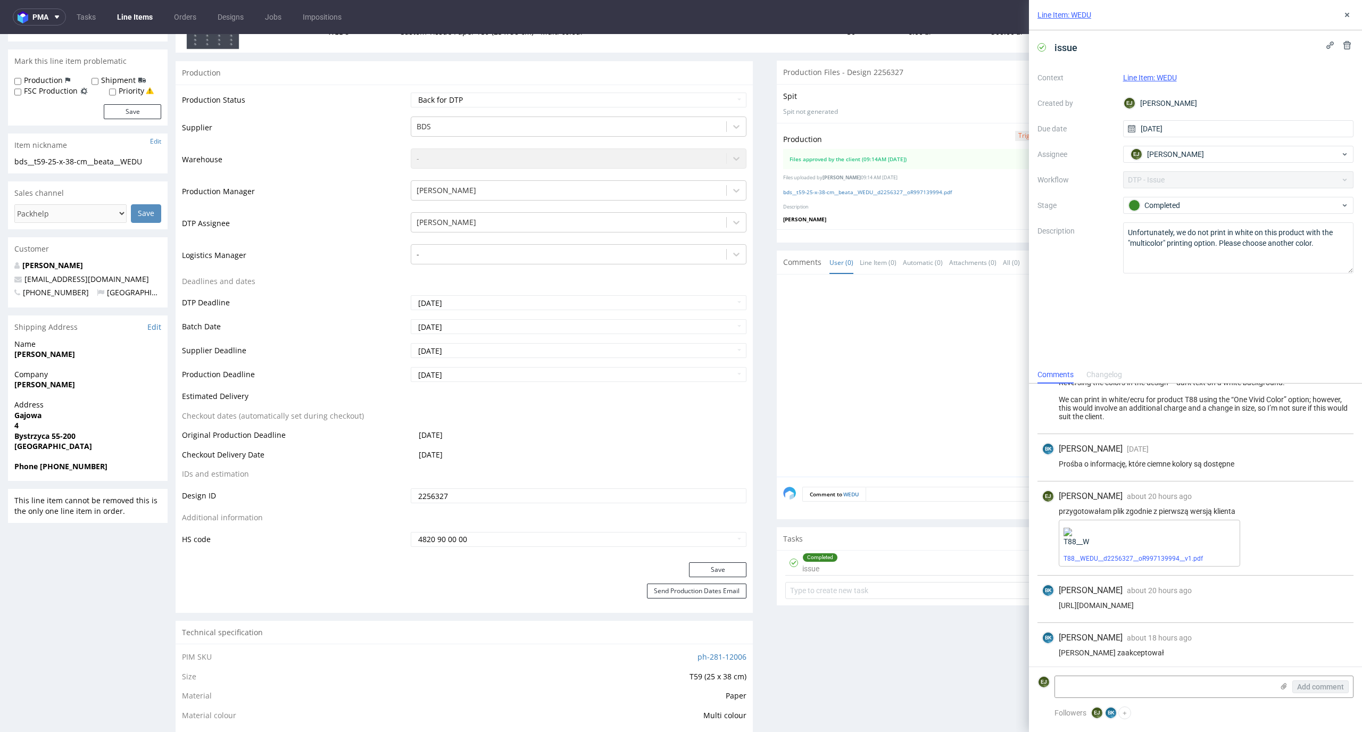
scroll to position [171, 0]
click at [1168, 555] on link "T88__WEDU__d2256327__oR997139994__v1.pdf" at bounding box center [1132, 555] width 139 height 7
click at [1350, 13] on icon at bounding box center [1347, 15] width 9 height 9
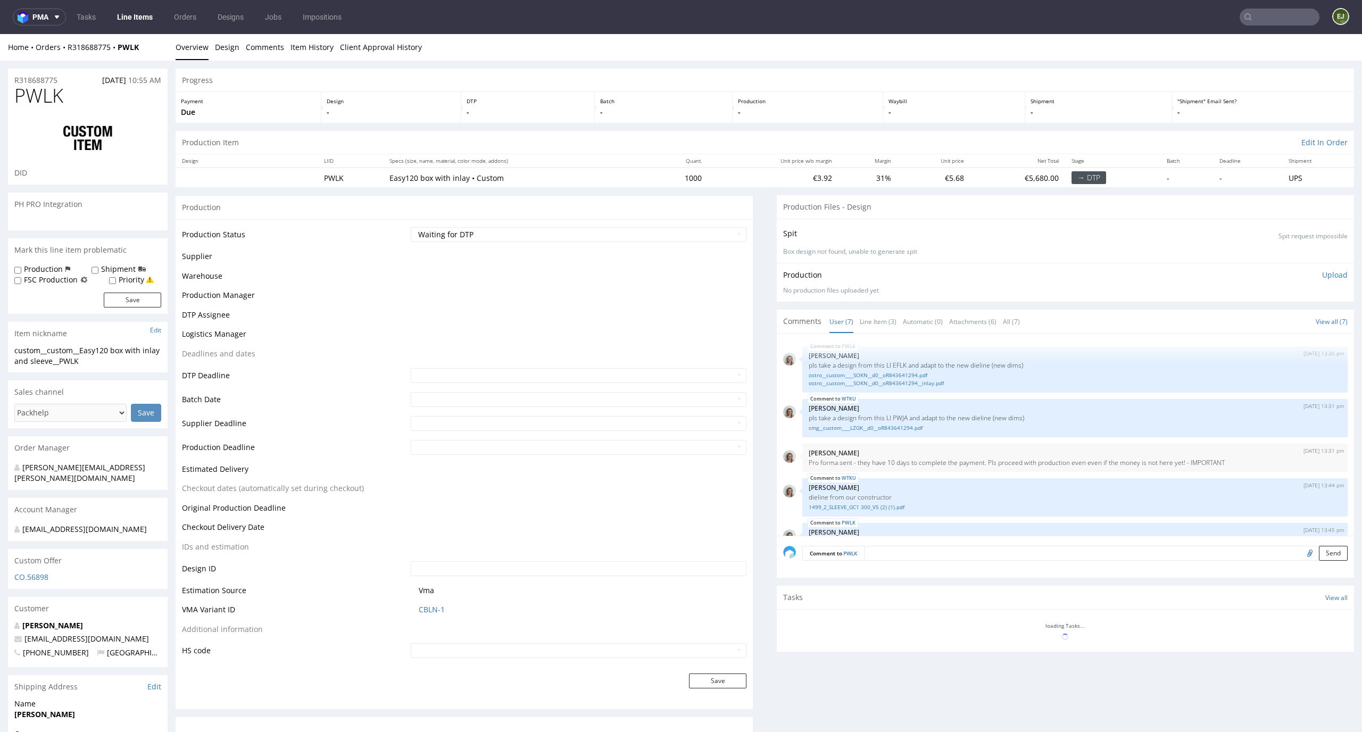
scroll to position [137, 0]
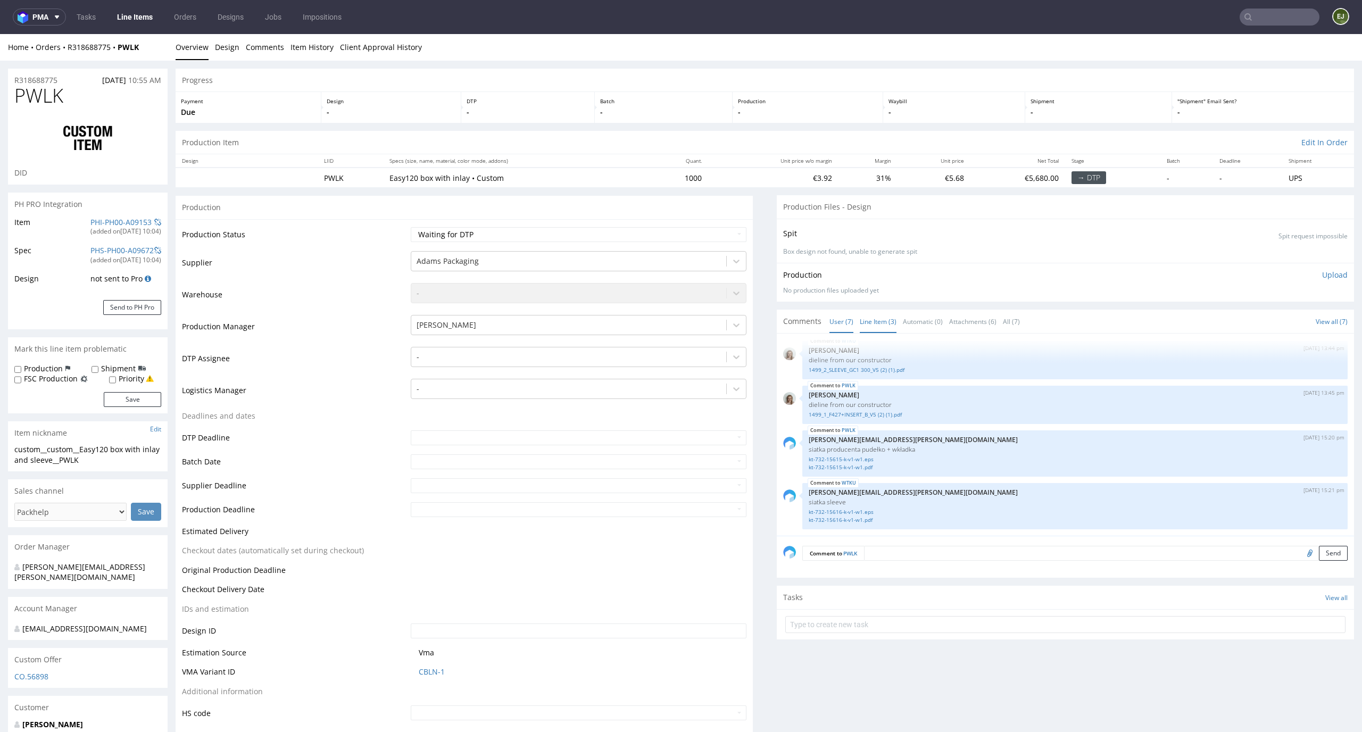
click at [864, 323] on link "Line Item (3)" at bounding box center [878, 321] width 37 height 23
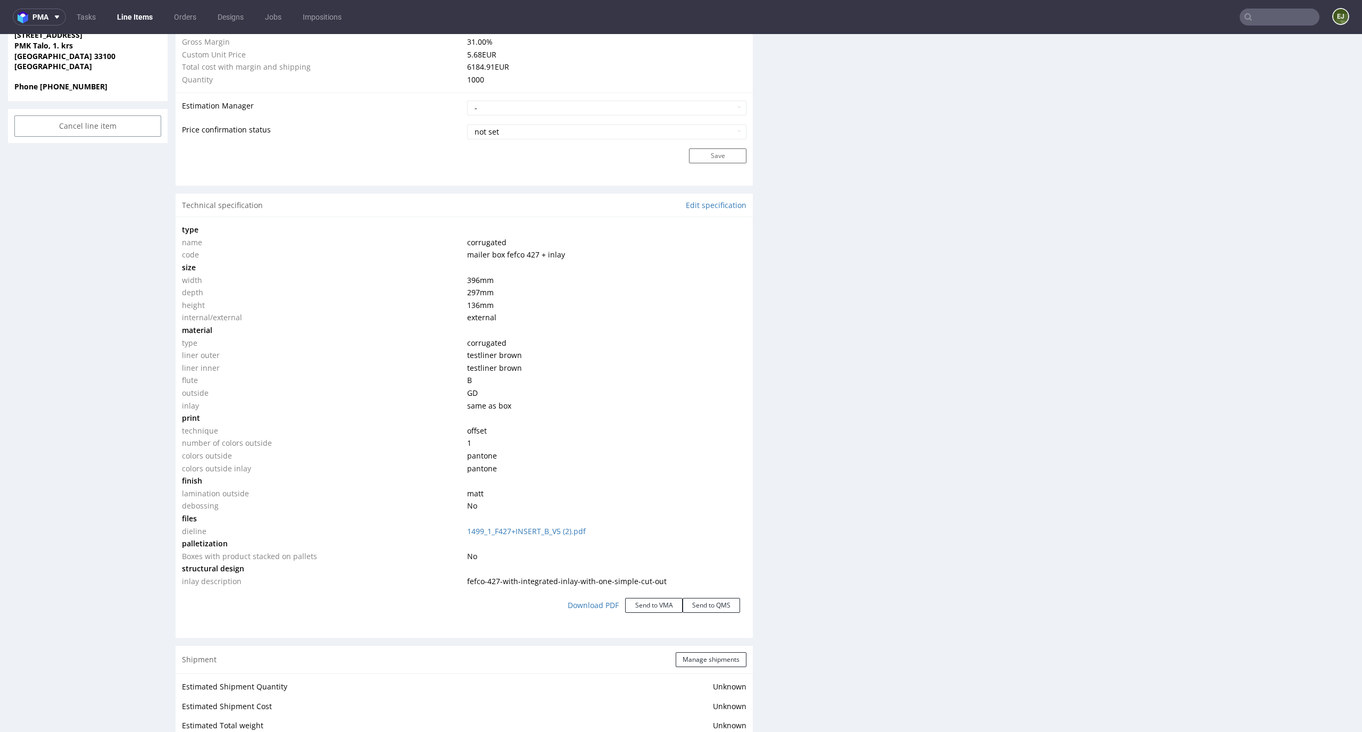
scroll to position [0, 0]
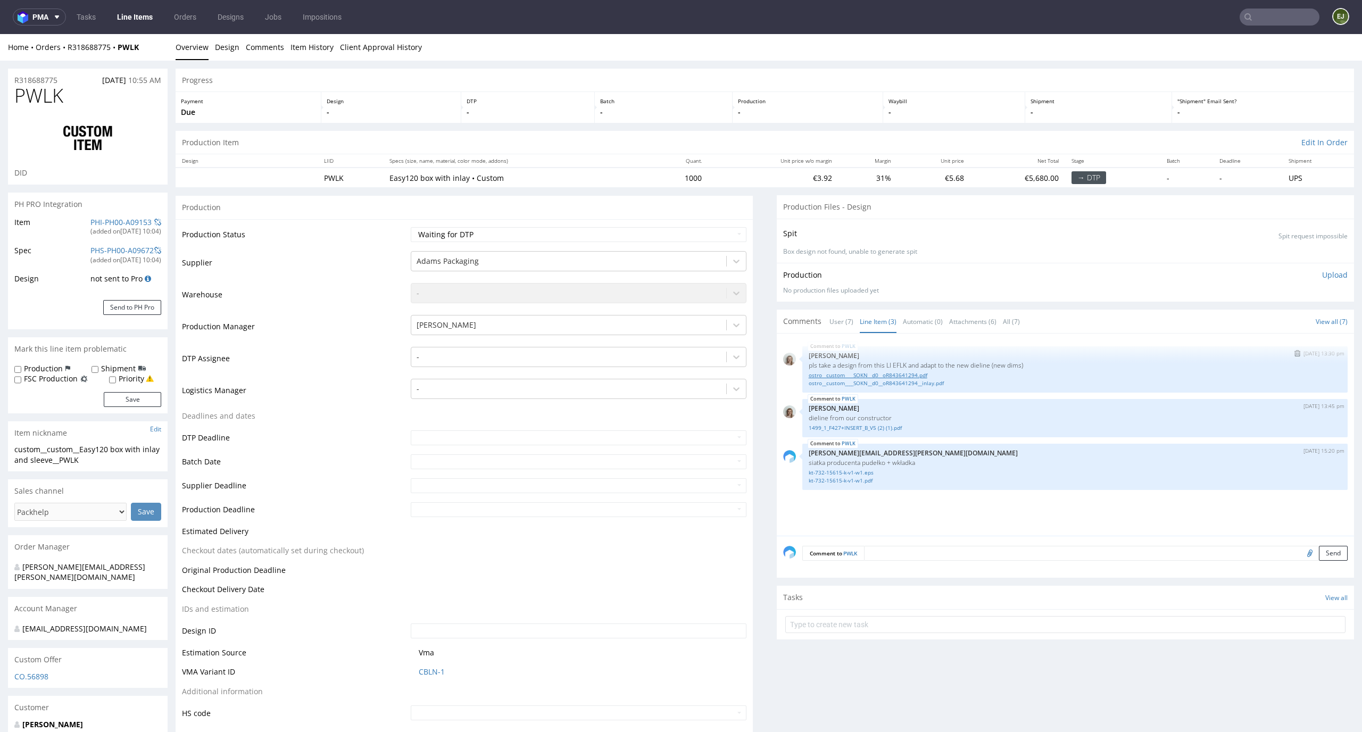
click at [848, 375] on link "ostro__custom____SOKN__d0__oR843641294.pdf" at bounding box center [1075, 375] width 533 height 8
click at [892, 384] on link "ostro__custom____SOKN__d0__oR843641294__inlay.pdf" at bounding box center [1075, 383] width 533 height 8
click at [841, 511] on div "PWLK 23rd Sep 25 | 13:30 pm Monika Poźniak pls take a design from this LI EFLK …" at bounding box center [1068, 438] width 571 height 196
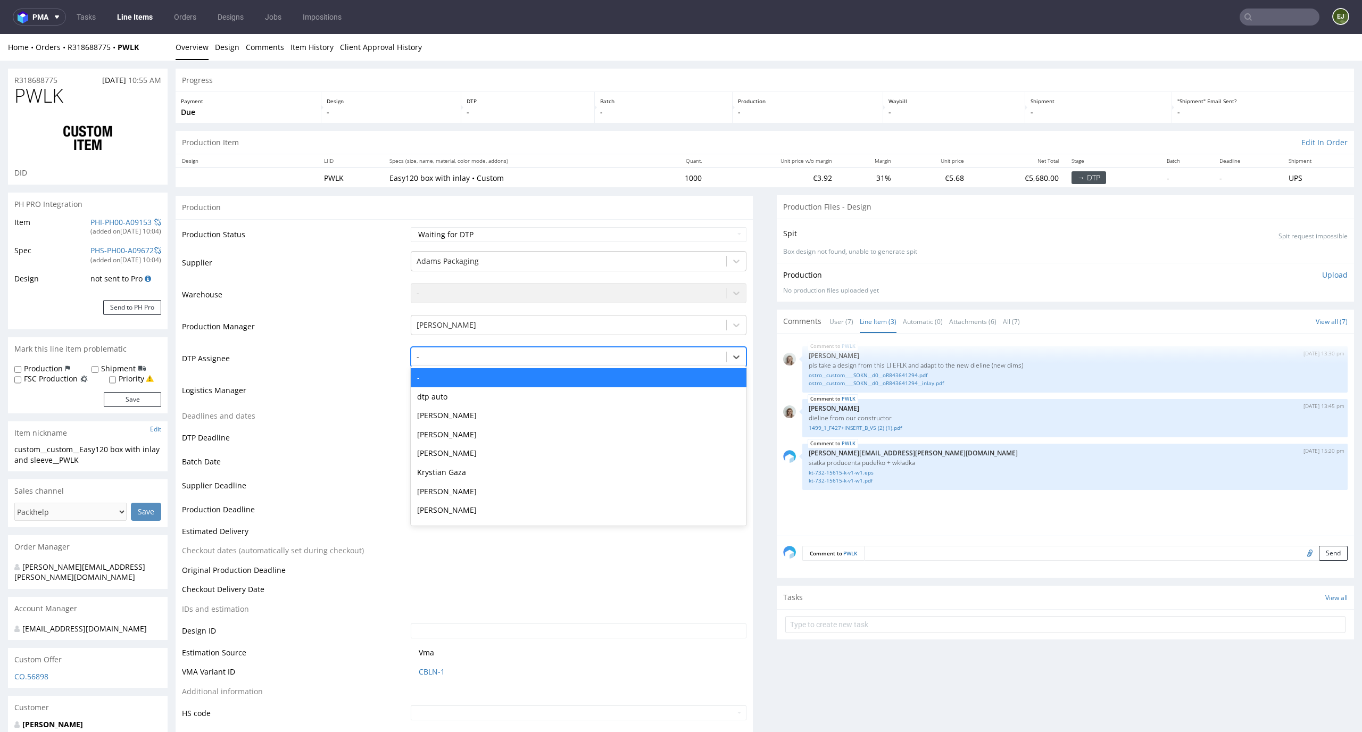
click at [589, 359] on div at bounding box center [569, 357] width 305 height 13
type input "el"
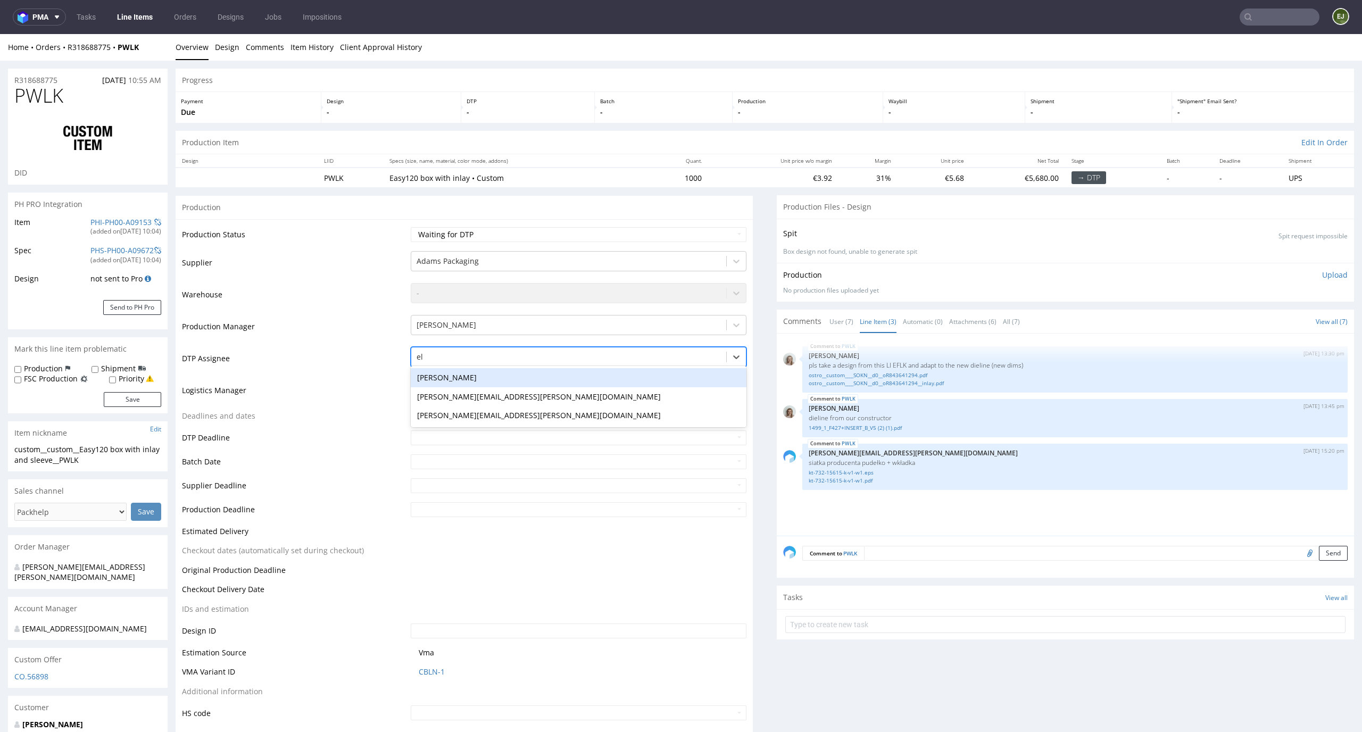
click at [584, 375] on div "[PERSON_NAME]" at bounding box center [579, 377] width 336 height 19
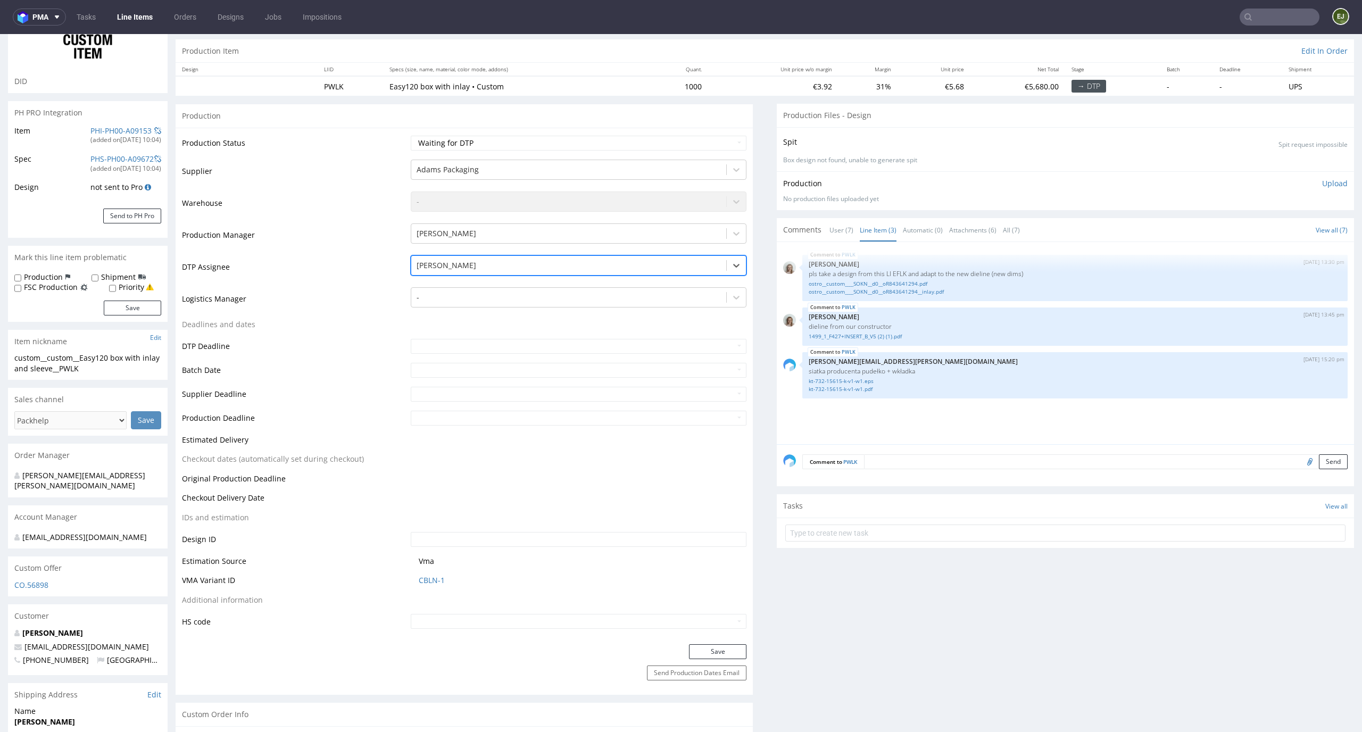
scroll to position [180, 0]
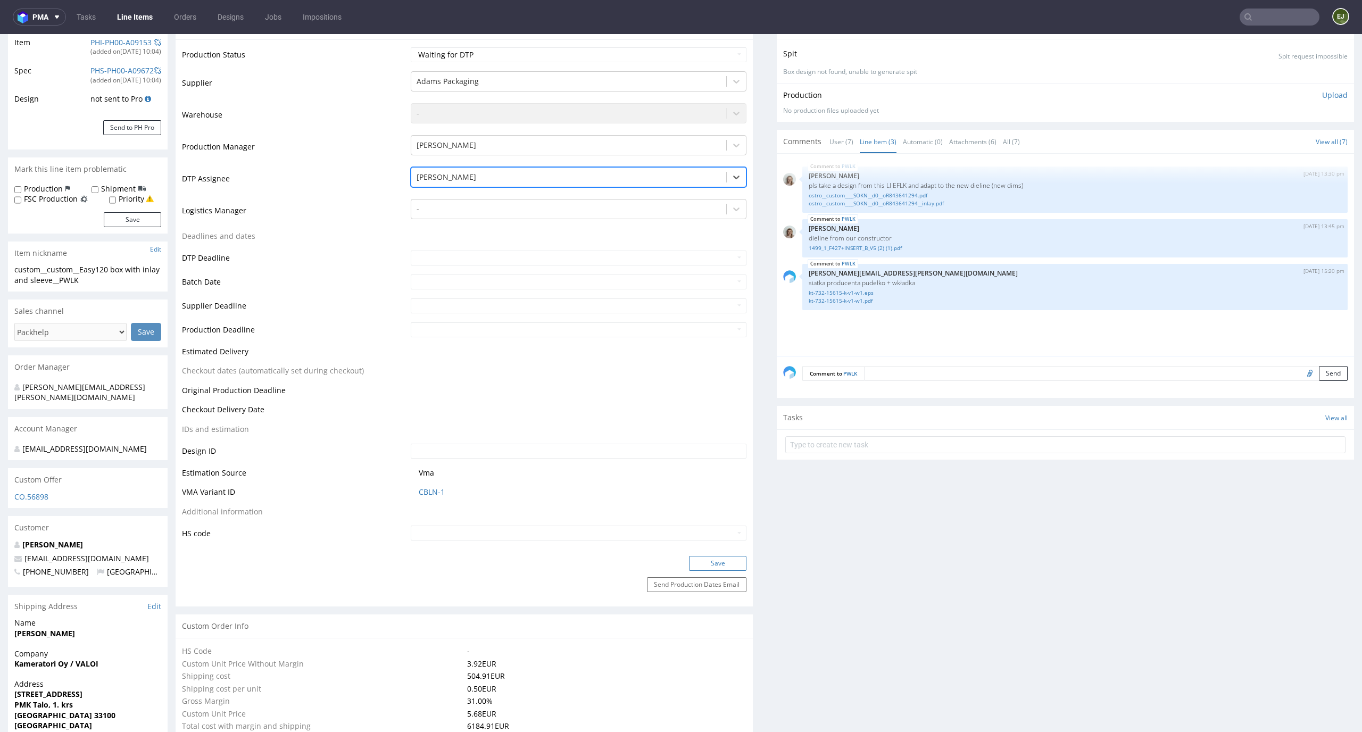
click at [721, 562] on button "Save" at bounding box center [717, 563] width 57 height 15
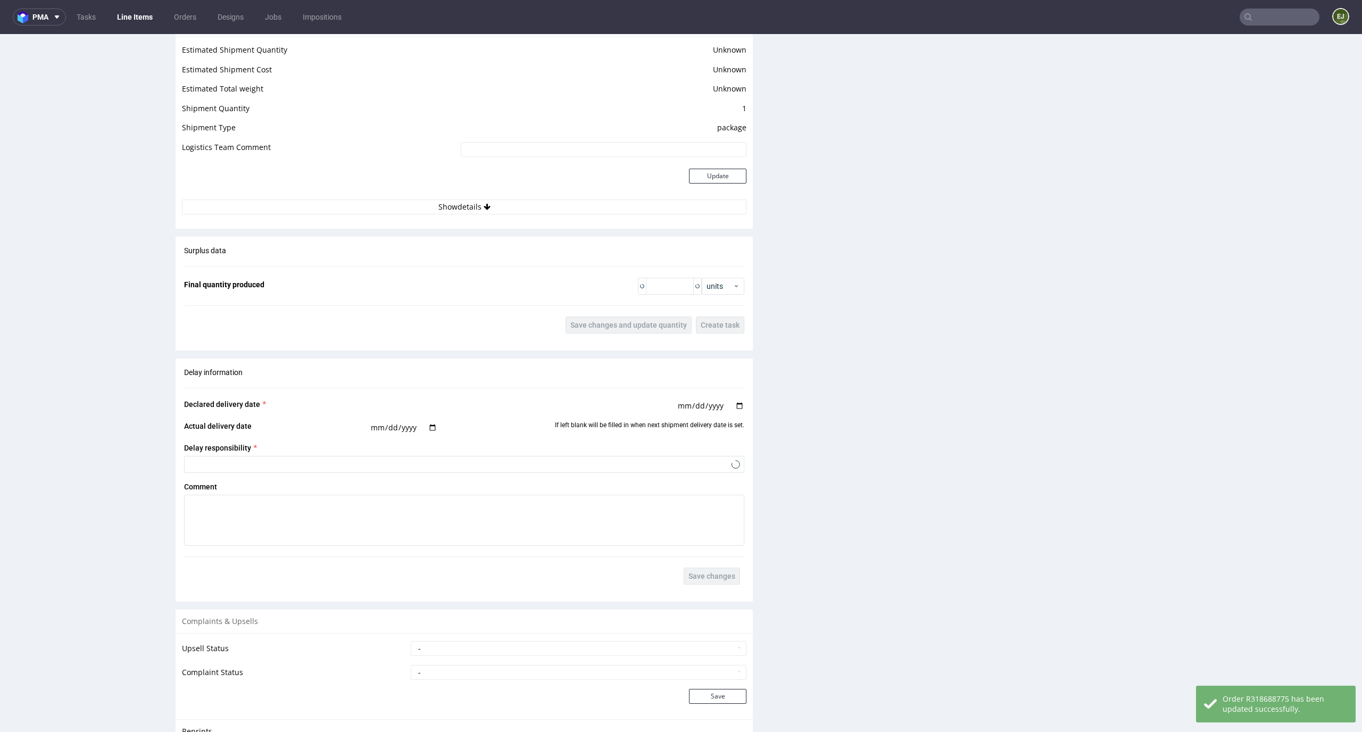
scroll to position [1604, 0]
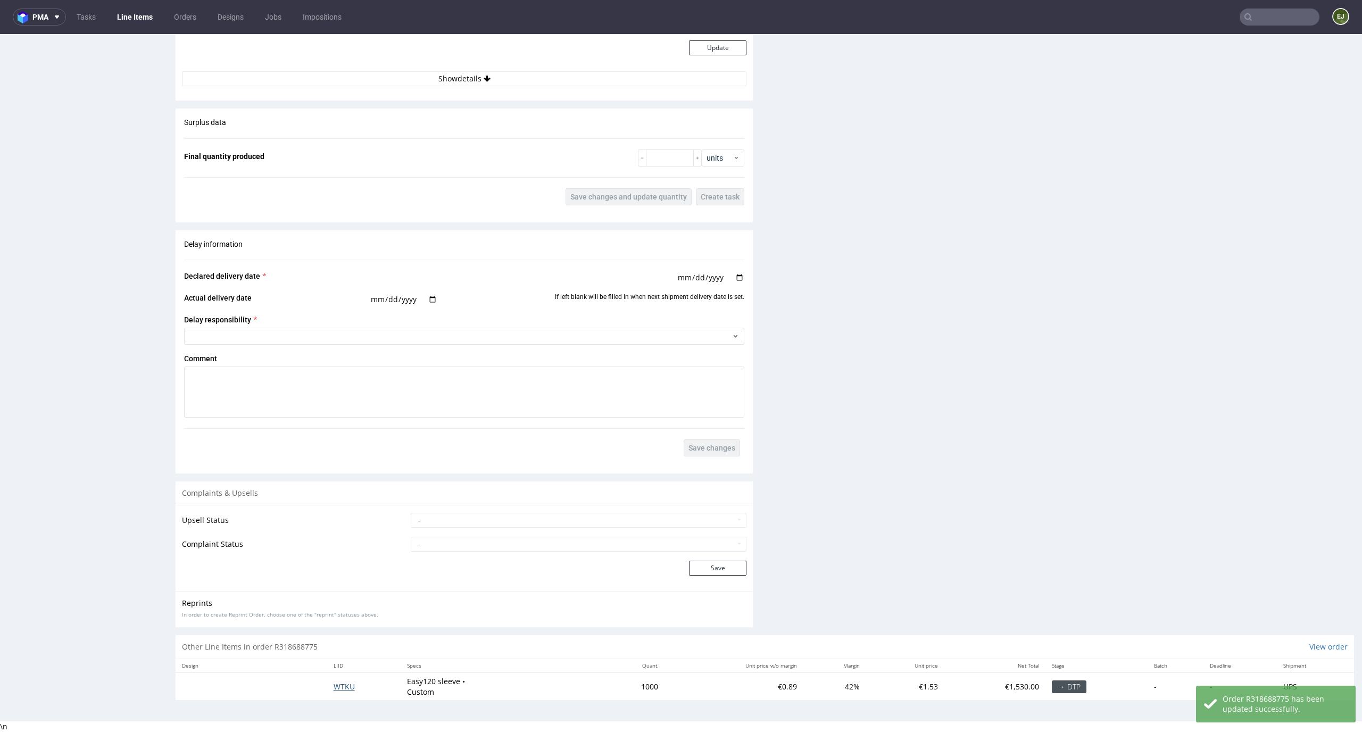
click at [339, 685] on span "WTKU" at bounding box center [344, 686] width 21 height 10
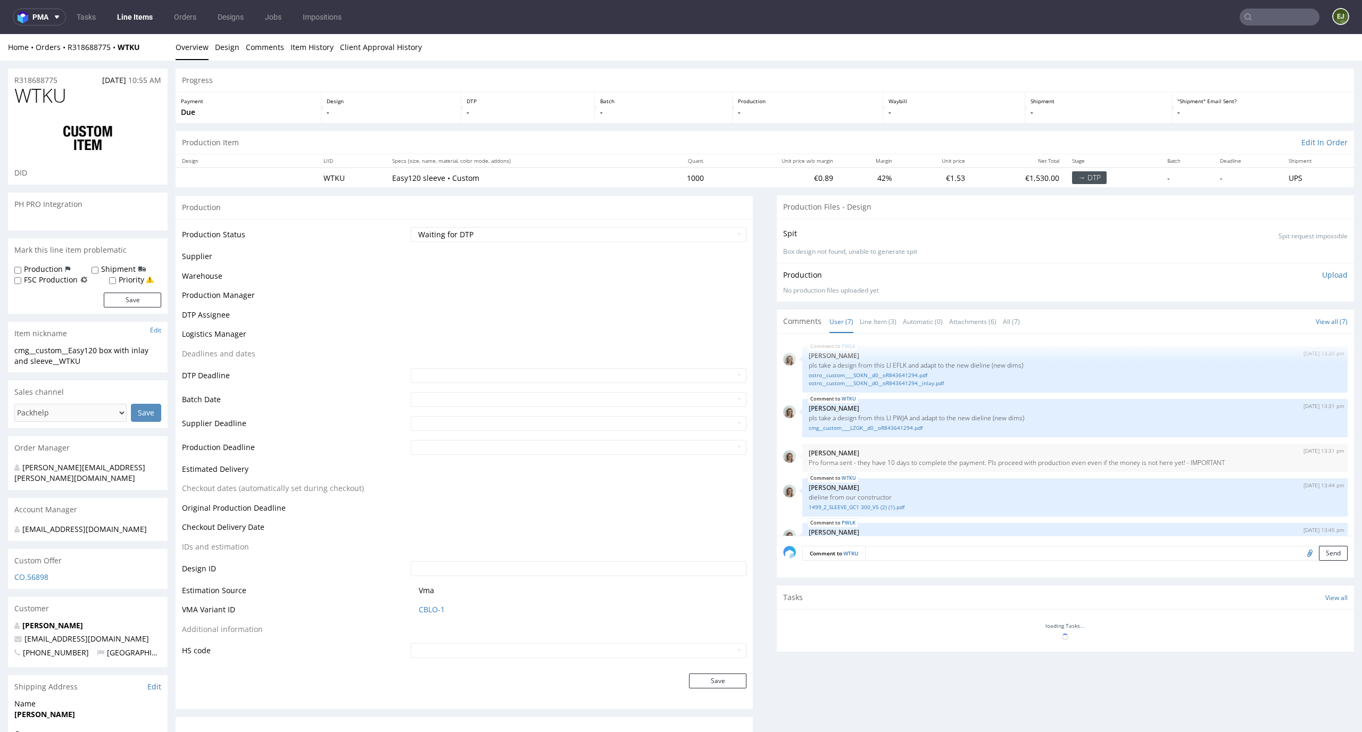
scroll to position [137, 0]
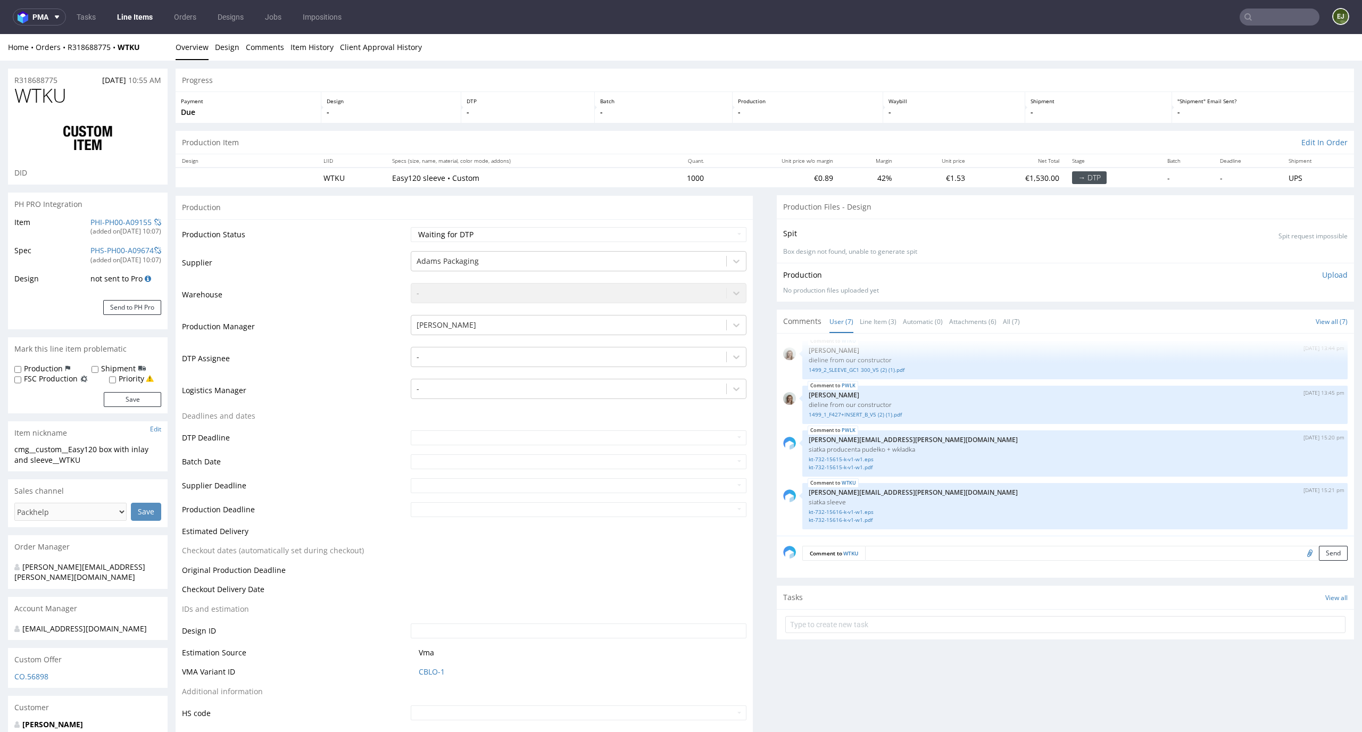
click at [625, 370] on td "-" at bounding box center [577, 362] width 339 height 32
click at [642, 354] on div at bounding box center [569, 357] width 305 height 13
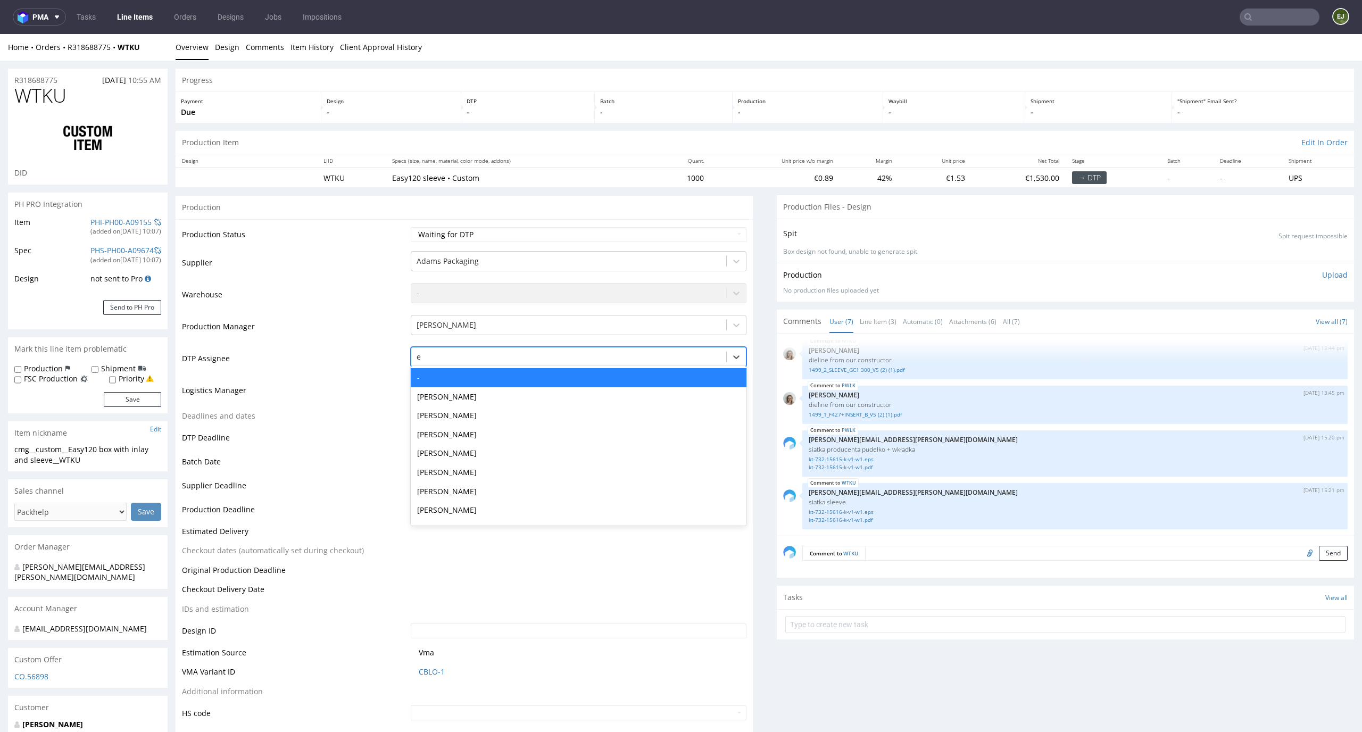
type input "el"
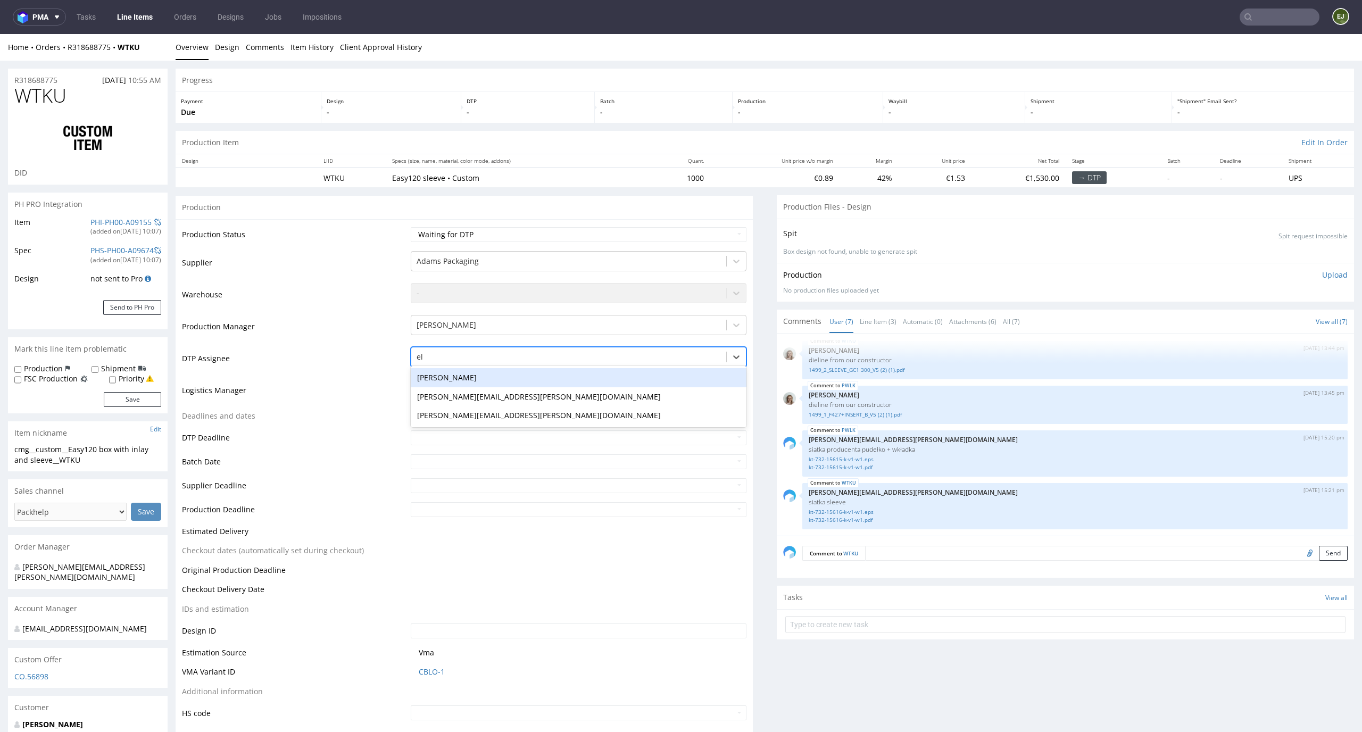
click at [633, 377] on div "[PERSON_NAME]" at bounding box center [579, 377] width 336 height 19
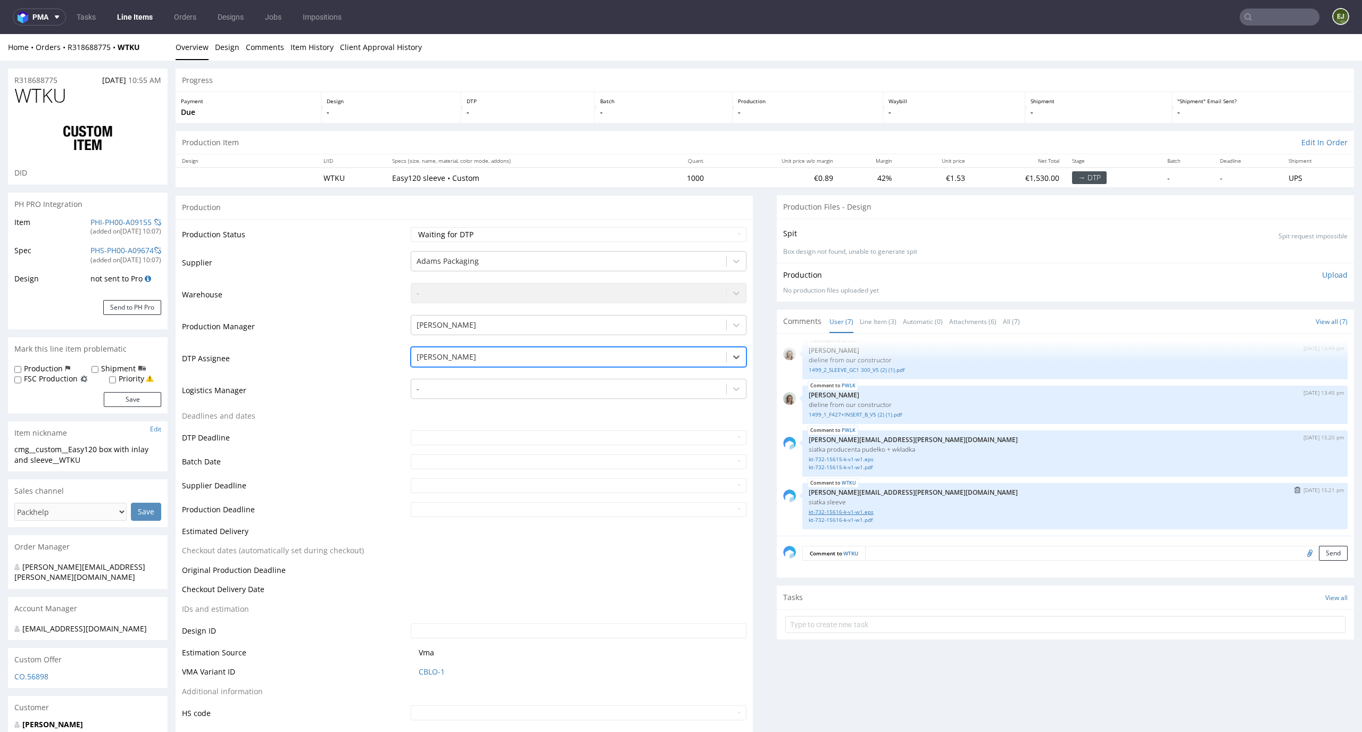
scroll to position [64, 0]
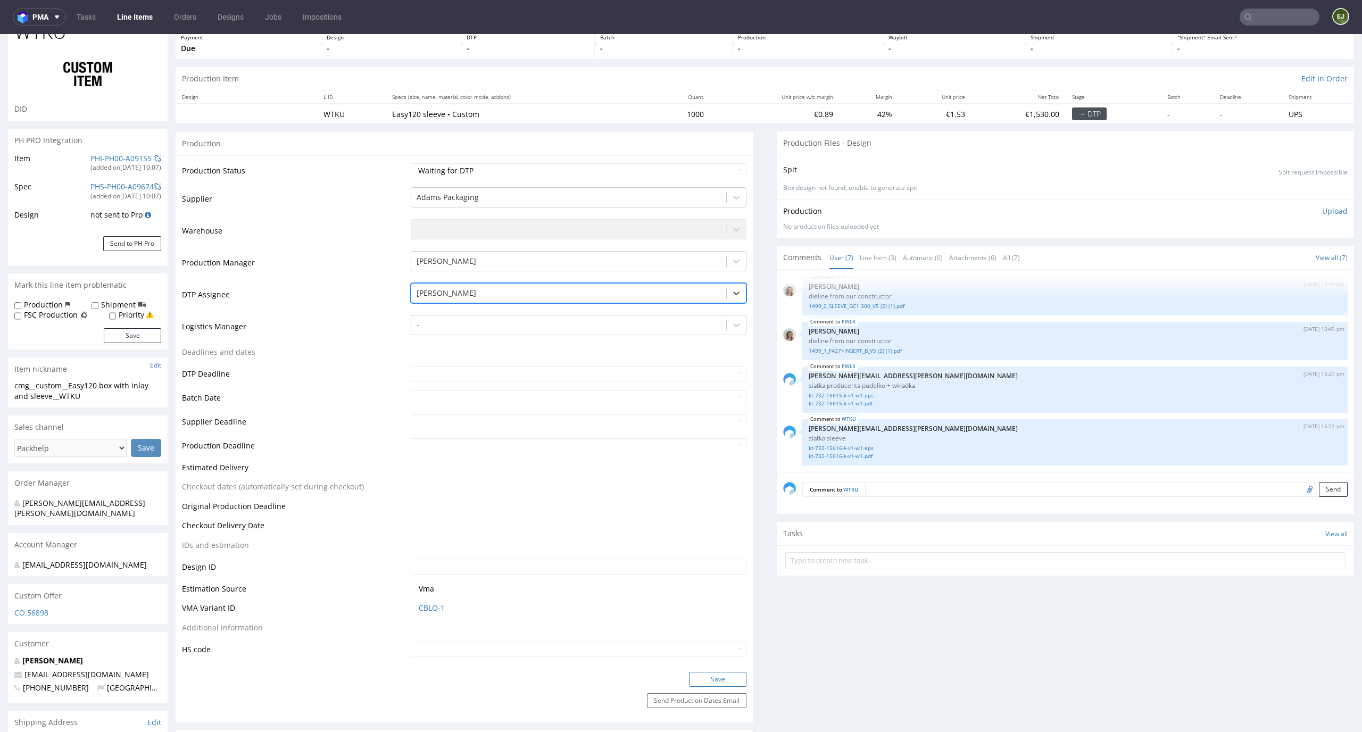
click at [729, 679] on button "Save" at bounding box center [717, 679] width 57 height 15
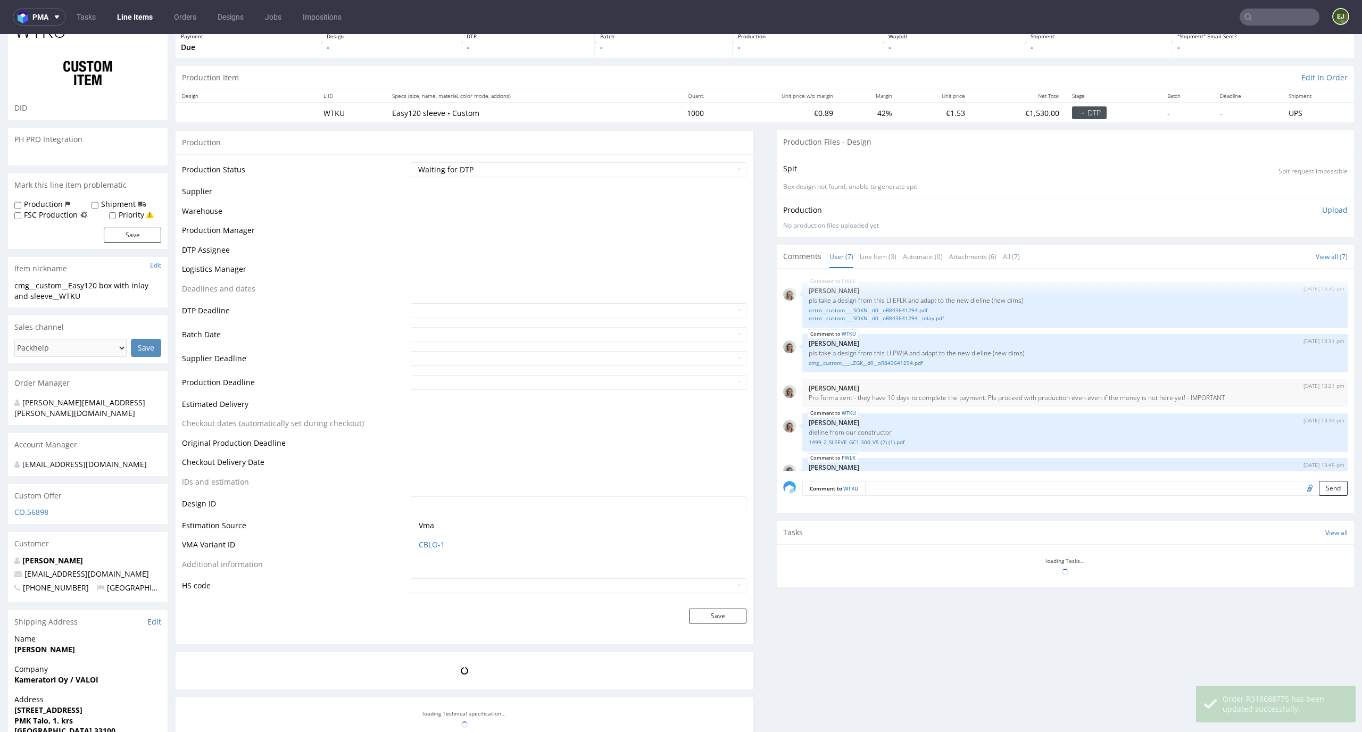
scroll to position [137, 0]
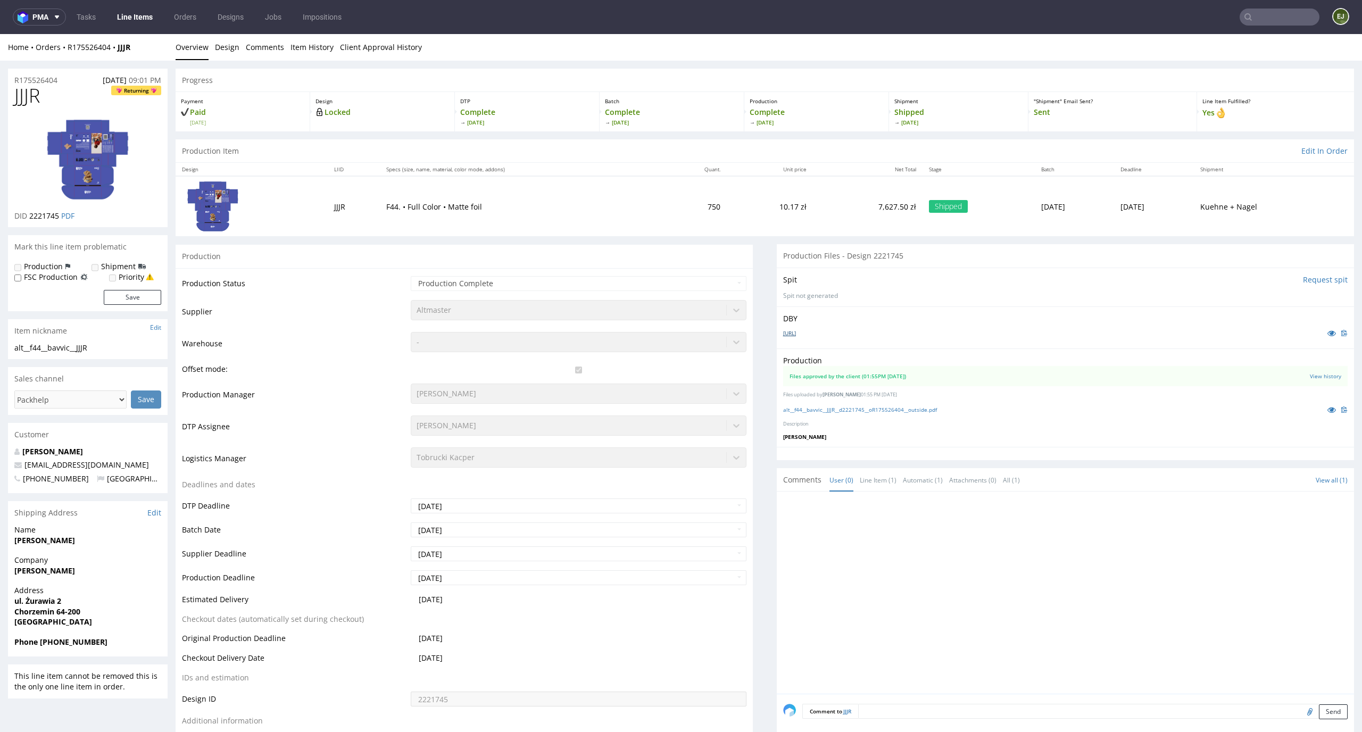
click at [796, 332] on link "[URL]" at bounding box center [789, 332] width 13 height 7
click at [363, 43] on link "Client Approval History" at bounding box center [381, 47] width 82 height 26
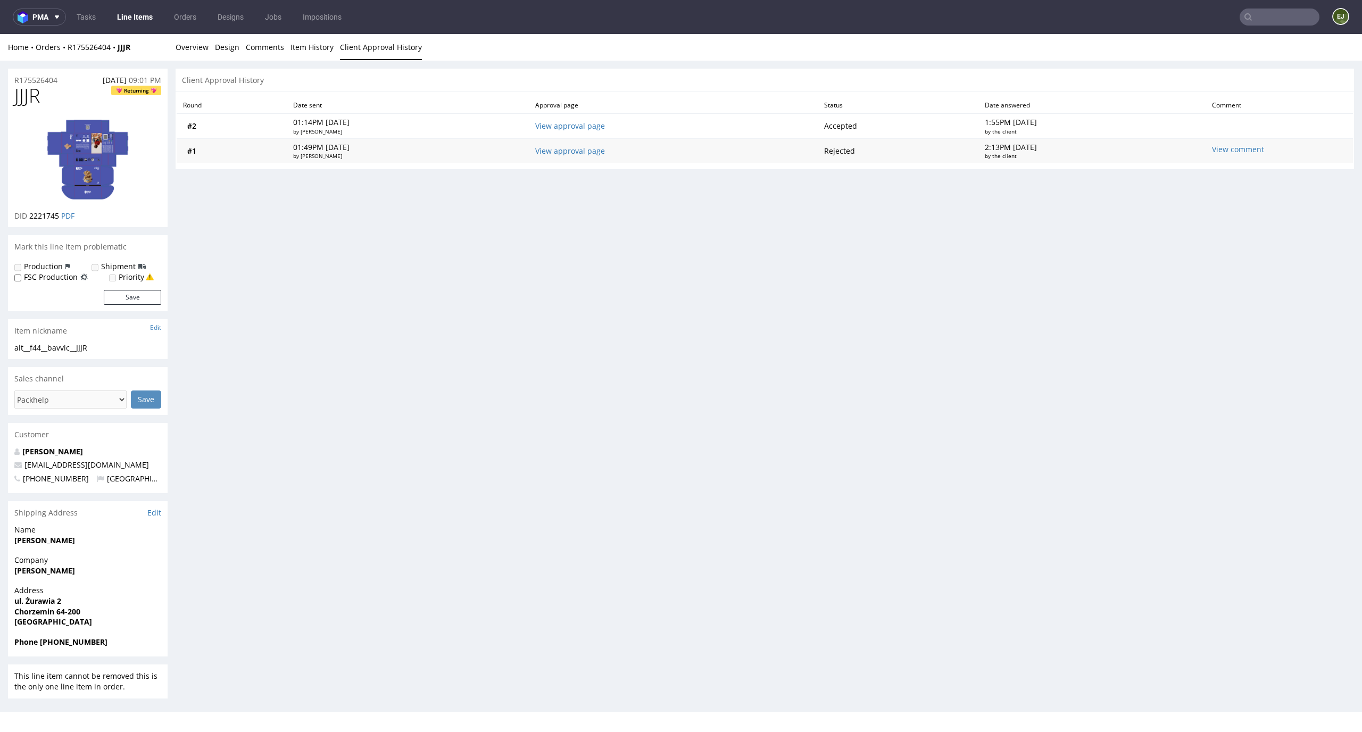
click at [605, 159] on td "View approval page" at bounding box center [673, 150] width 289 height 24
click at [605, 154] on link "View approval page" at bounding box center [570, 151] width 70 height 10
click at [596, 124] on link "View approval page" at bounding box center [570, 126] width 70 height 10
click at [179, 48] on link "Overview" at bounding box center [192, 47] width 33 height 26
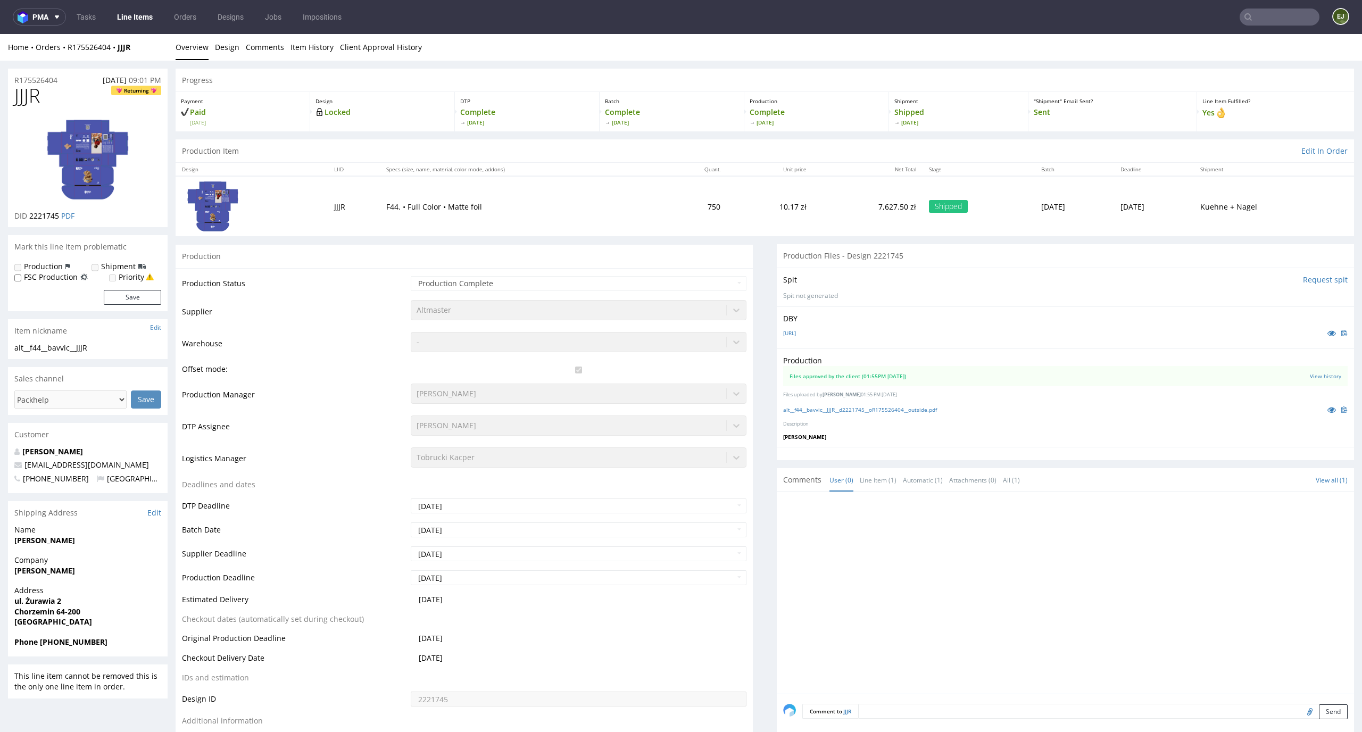
click at [831, 213] on td "7,627.50 zł" at bounding box center [868, 206] width 110 height 60
click at [377, 58] on link "Client Approval History" at bounding box center [381, 47] width 82 height 26
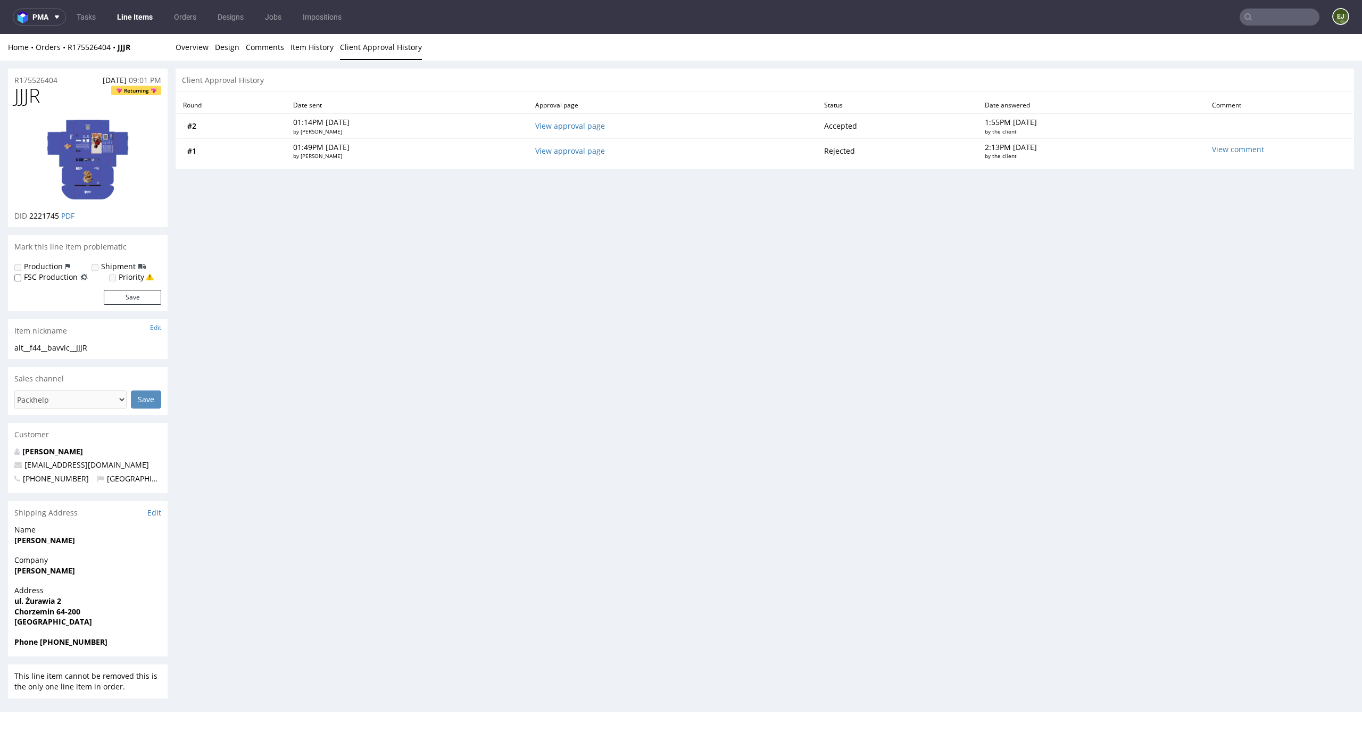
click at [1258, 20] on input "text" at bounding box center [1279, 17] width 80 height 17
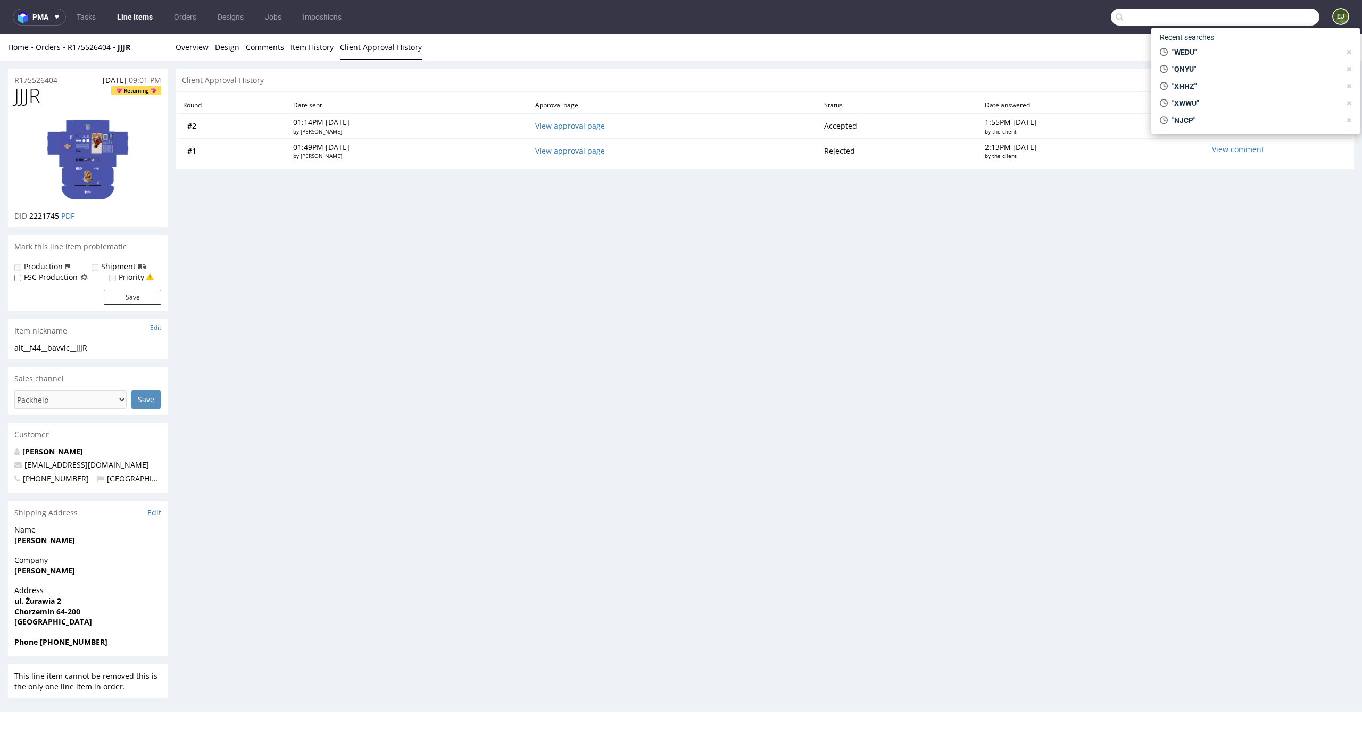
paste input "SGAM"
type input "SGAM"
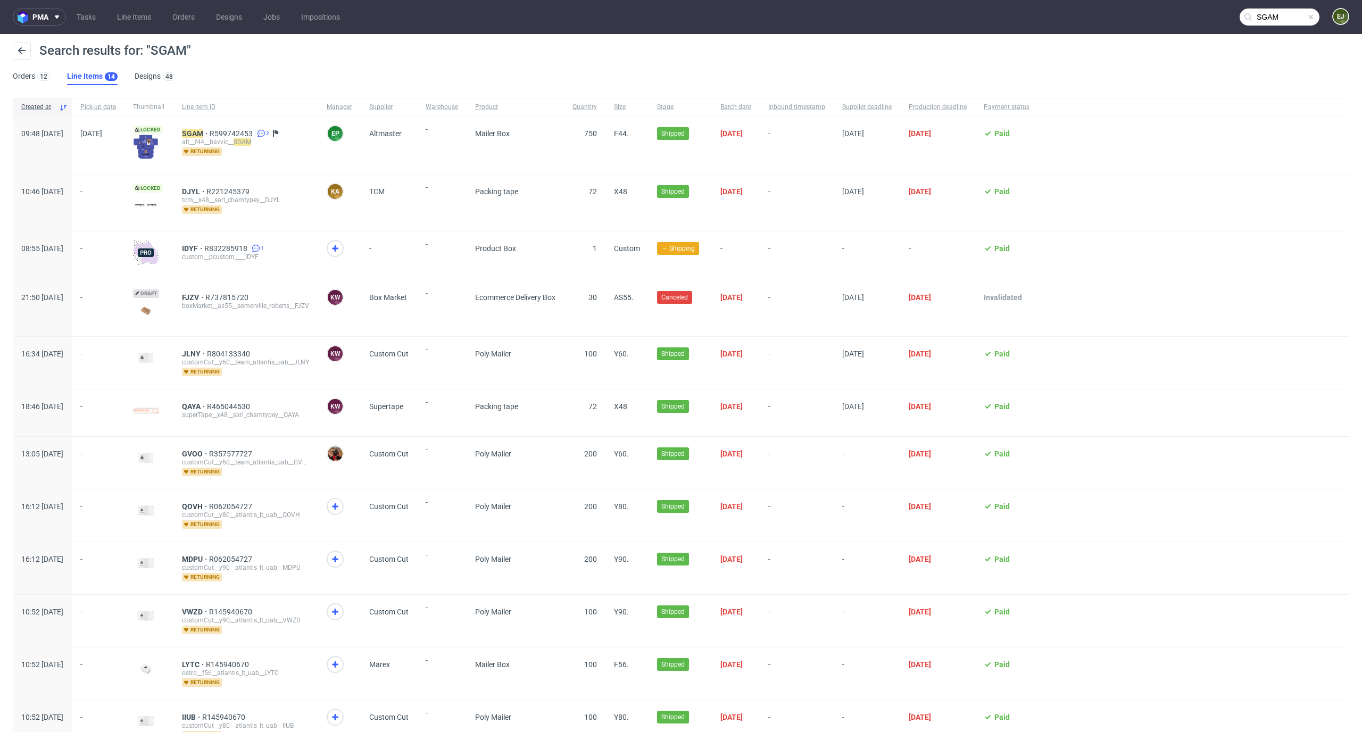
click at [226, 138] on div "alt__f44__bavvic__ SGAM" at bounding box center [246, 142] width 128 height 9
click at [203, 133] on mark "SGAM" at bounding box center [192, 133] width 21 height 9
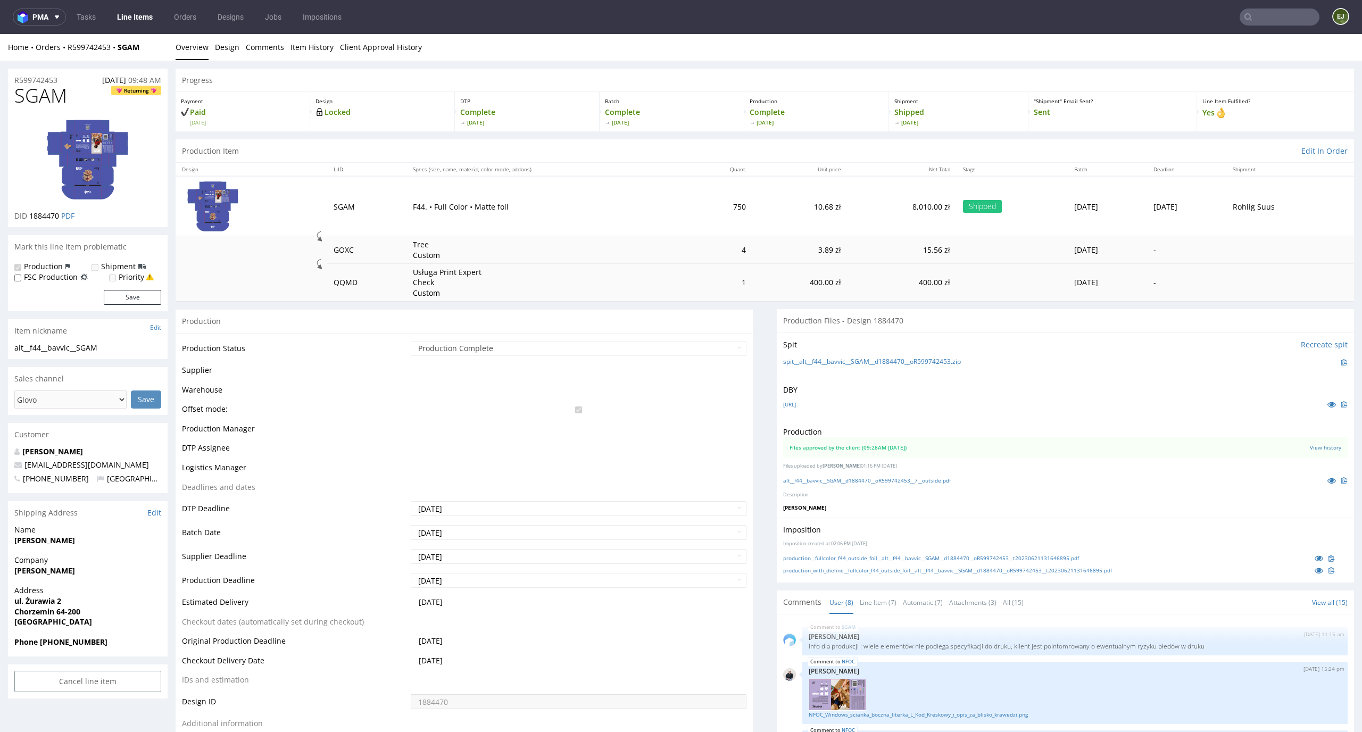
scroll to position [287, 0]
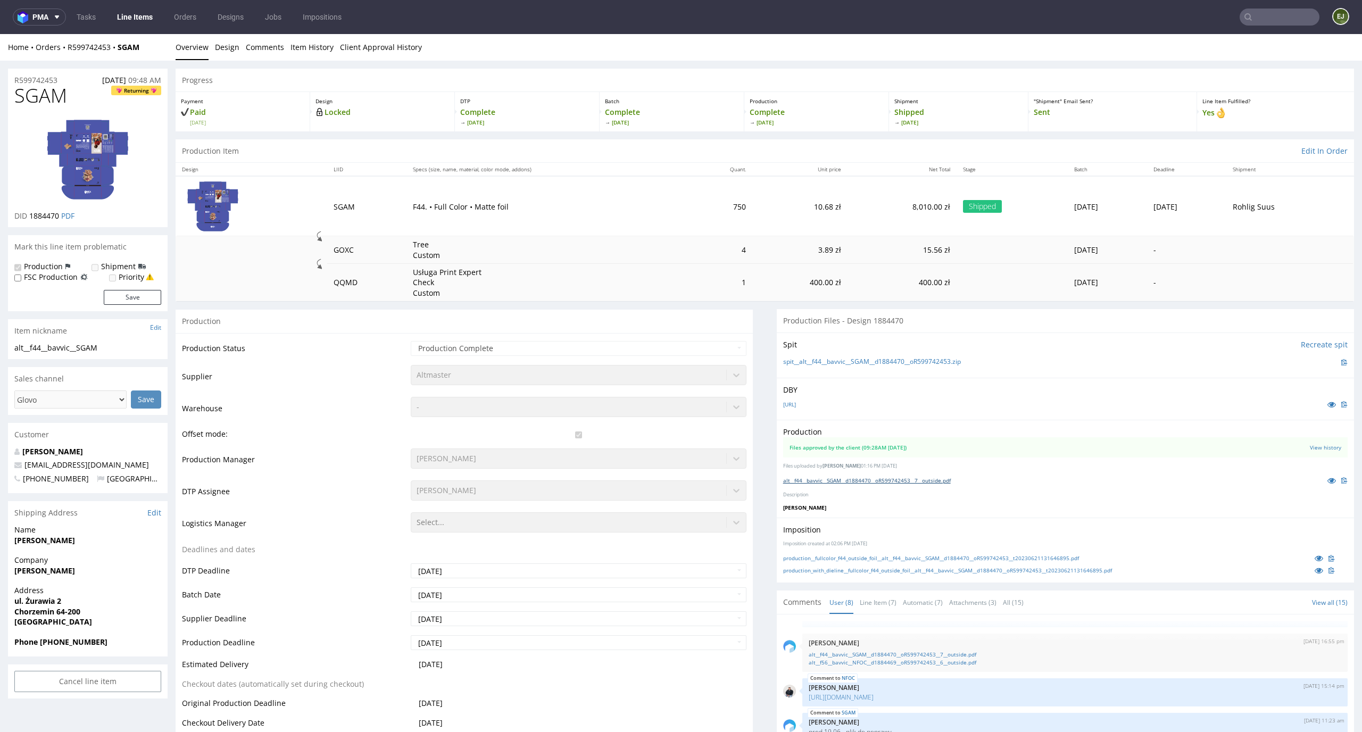
click at [902, 478] on link "alt__f44__bavvic__SGAM__d1884470__oR599742453__7__outside.pdf" at bounding box center [867, 480] width 168 height 7
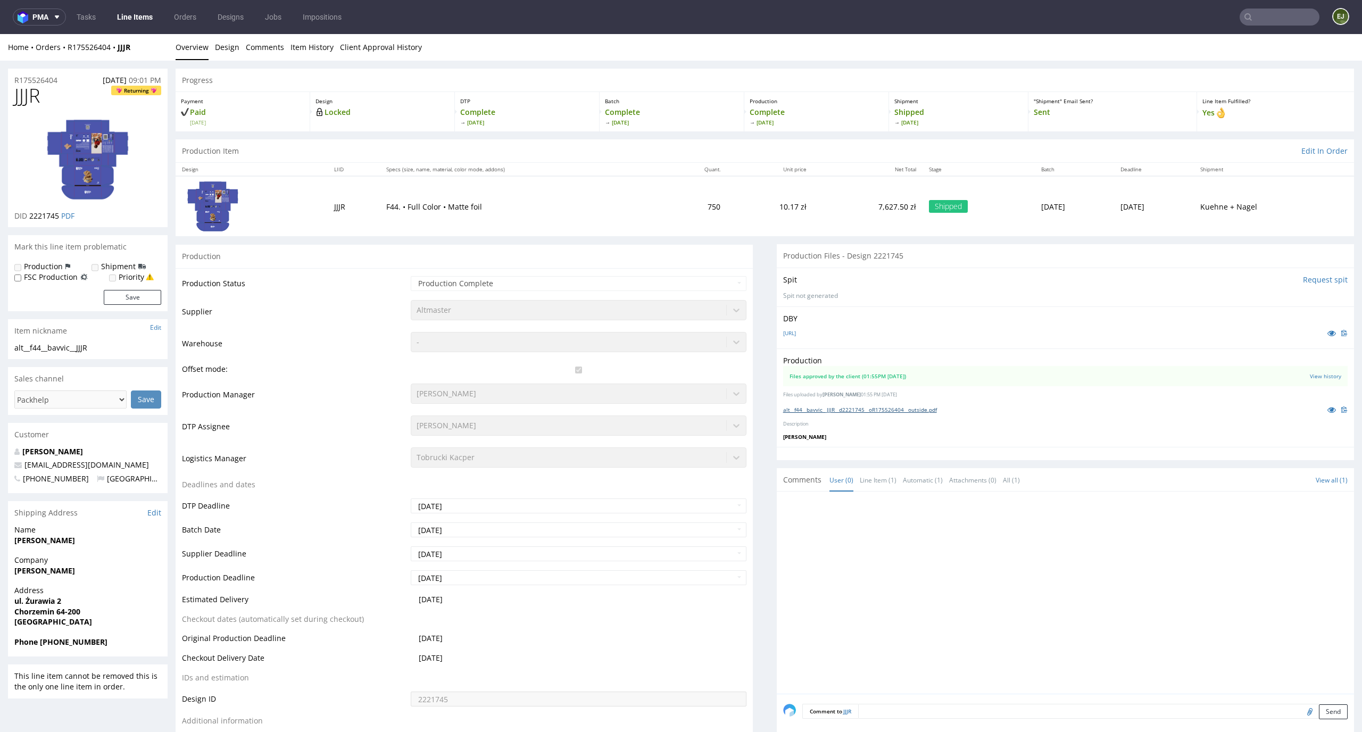
click at [828, 410] on link "alt__f44__bavvic__JJJR__d2221745__oR175526404__outside.pdf" at bounding box center [860, 409] width 154 height 7
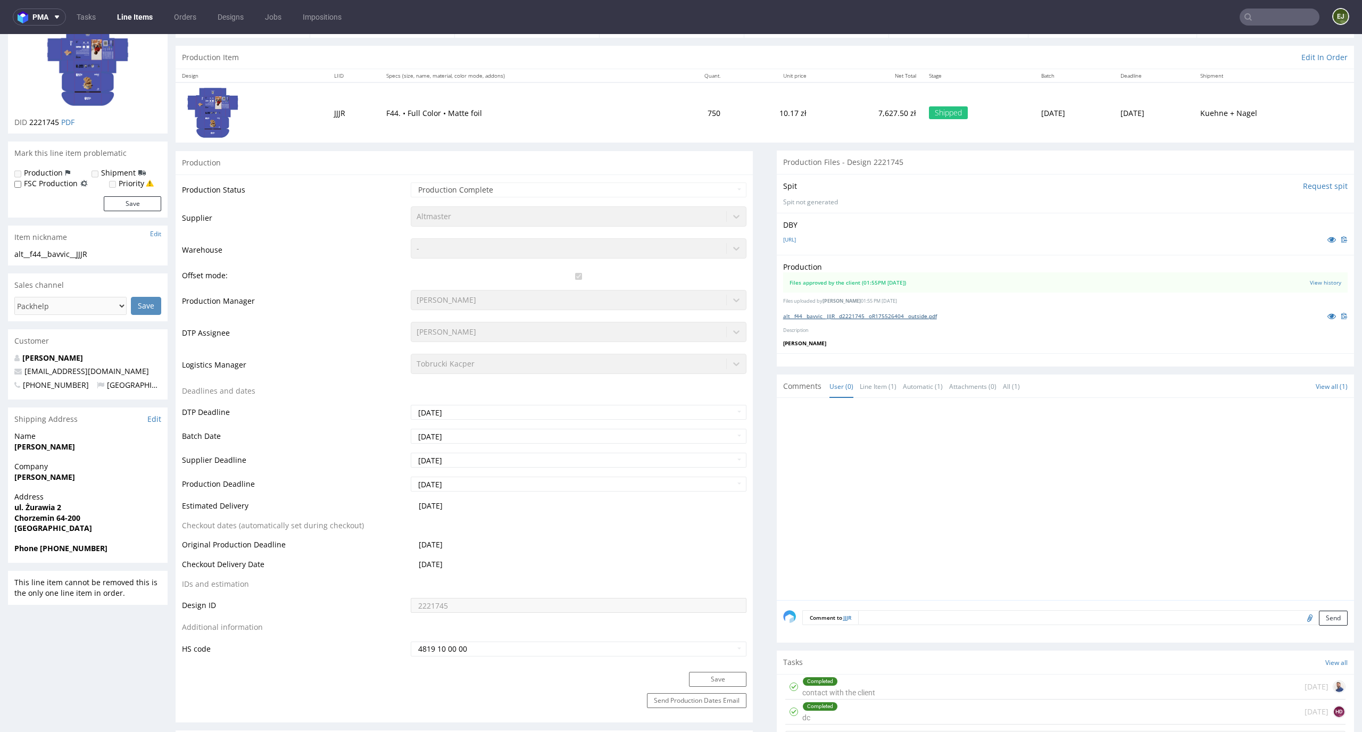
scroll to position [234, 0]
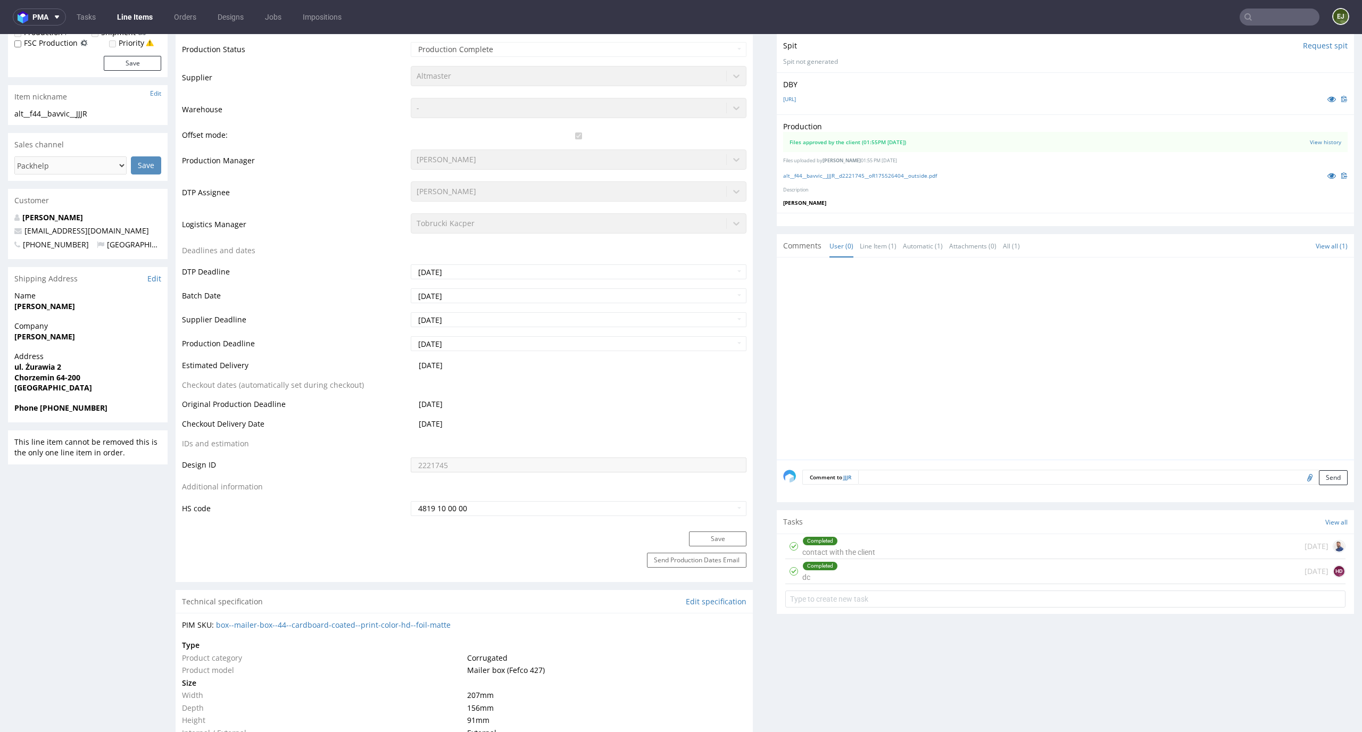
click at [851, 541] on div "Completed" at bounding box center [839, 541] width 72 height 9
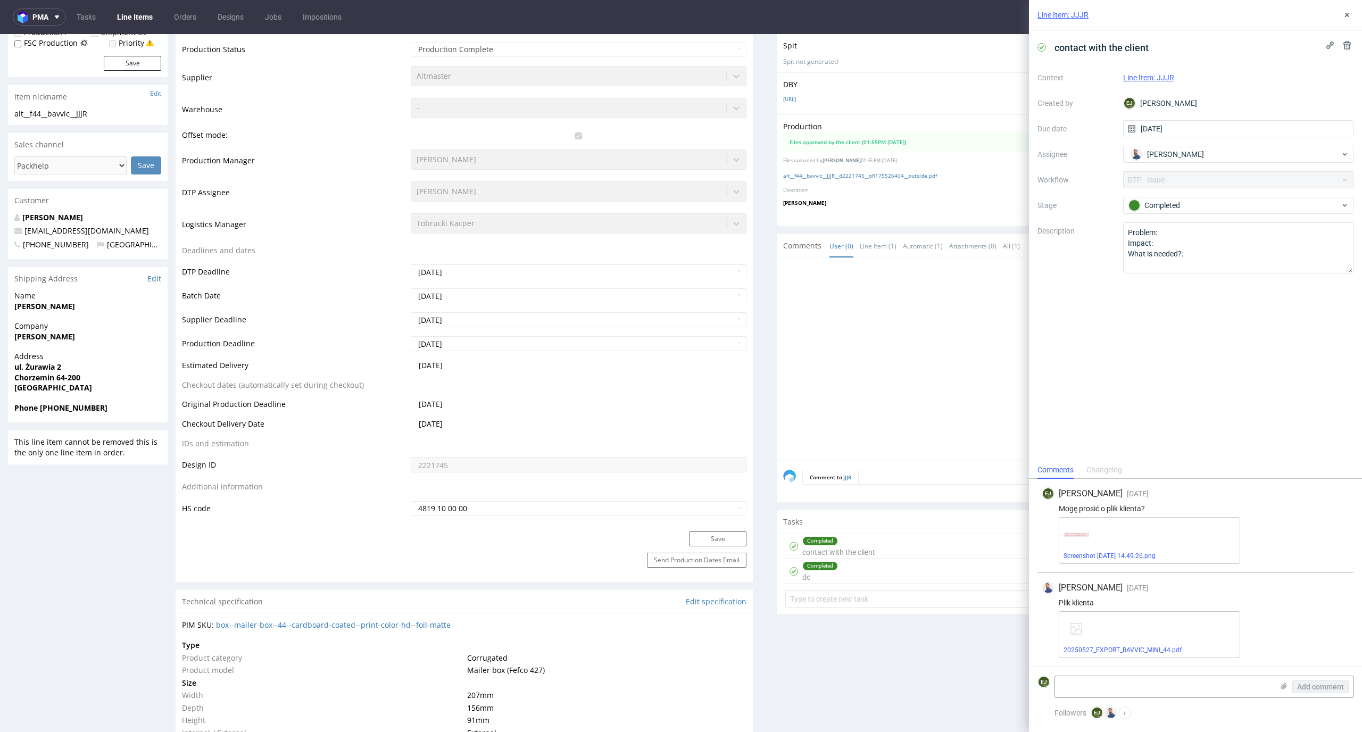
click at [850, 573] on div "Completed dc [DATE] HD" at bounding box center [1065, 571] width 560 height 25
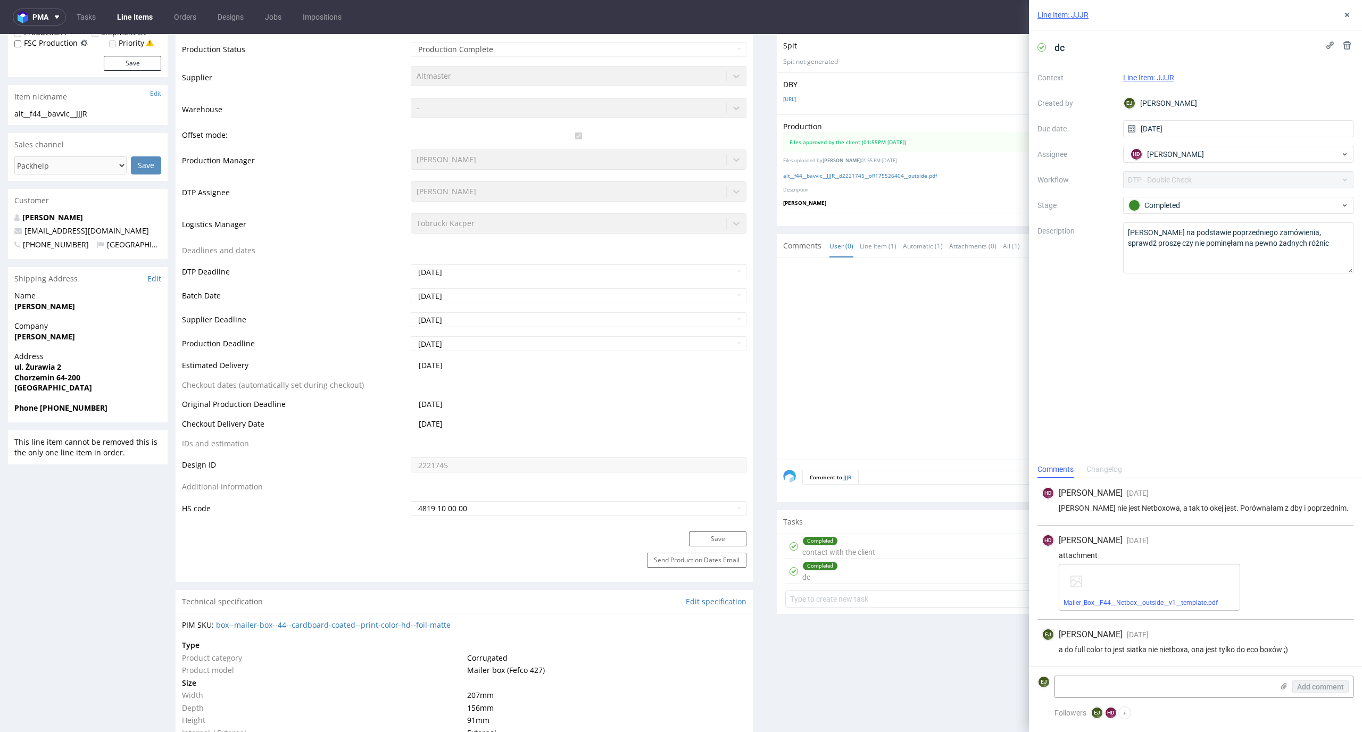
click at [1213, 438] on div "dc Context Line Item: JJJR Created by [PERSON_NAME] Due date [DATE] Assignee HD…" at bounding box center [1195, 245] width 333 height 430
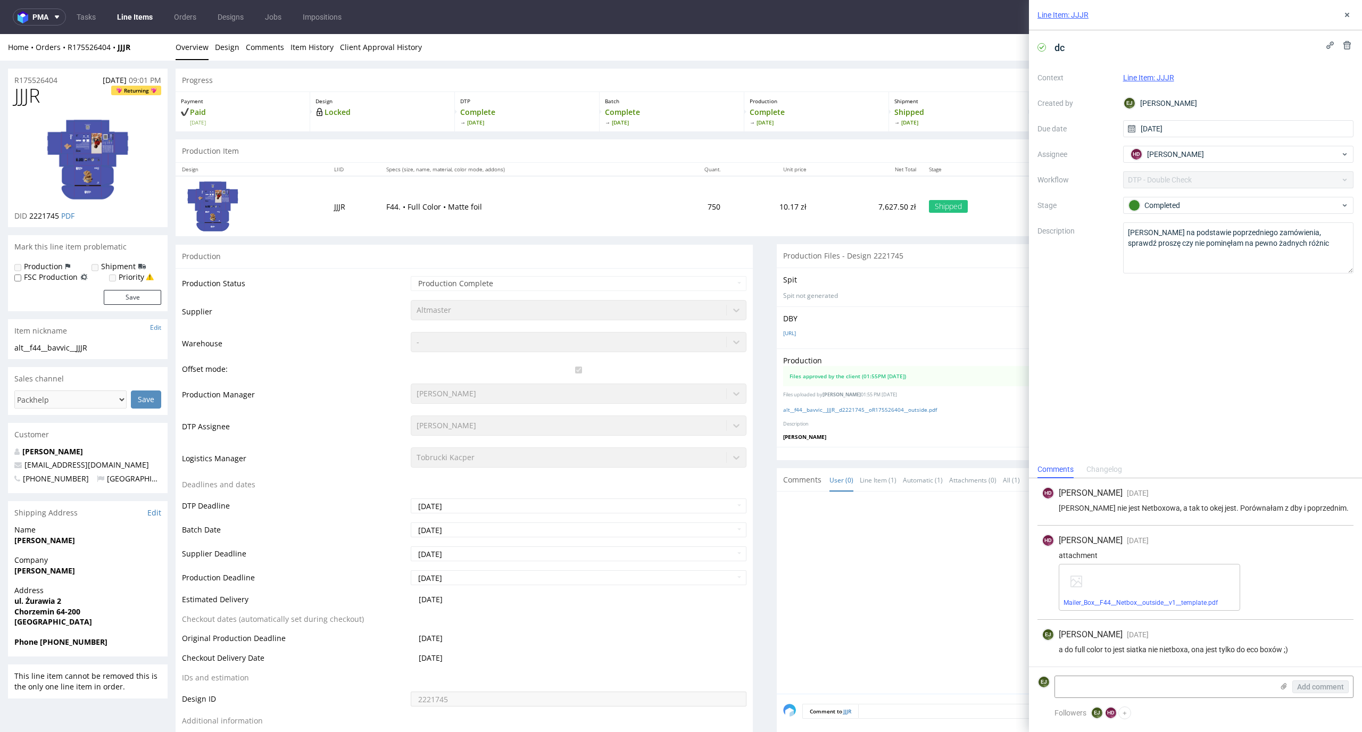
click at [779, 126] on span "[DATE]" at bounding box center [817, 122] width 134 height 7
